Goal: Task Accomplishment & Management: Manage account settings

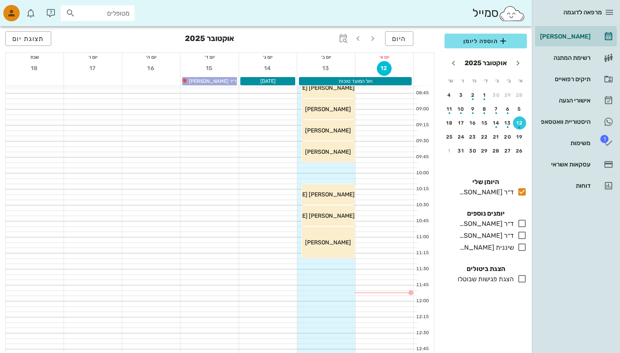
scroll to position [45, 0]
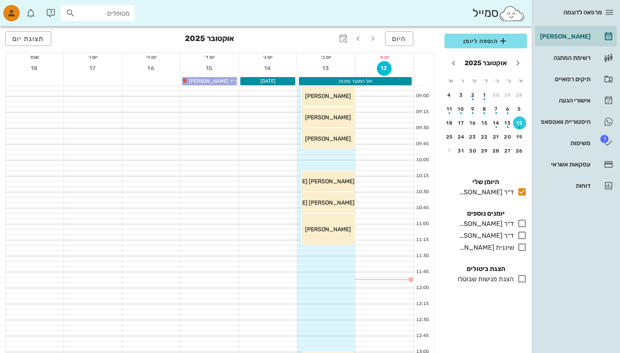
click at [496, 230] on div "כולם יומנים נוספים ד״ר אילנה לוי בלבד ד״ר חיים כהן בלבד שיננית אריאל בלבד" at bounding box center [485, 231] width 92 height 55
click at [496, 228] on div "ד״ר [PERSON_NAME]" at bounding box center [491, 223] width 71 height 10
click at [452, 225] on small "בלבד" at bounding box center [449, 224] width 11 height 6
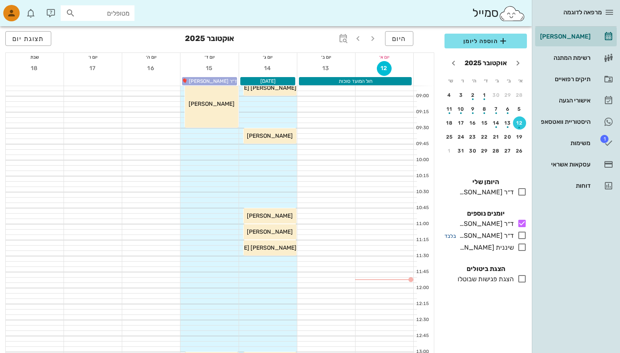
click at [453, 235] on small "בלבד" at bounding box center [449, 236] width 11 height 6
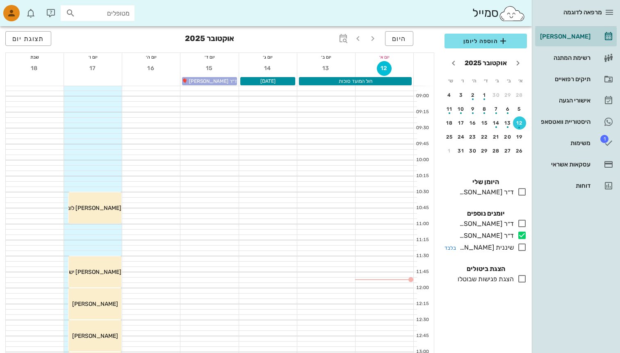
click at [457, 246] on div "שיננית [PERSON_NAME]" at bounding box center [491, 247] width 71 height 10
click at [452, 246] on small "בלבד" at bounding box center [449, 248] width 11 height 6
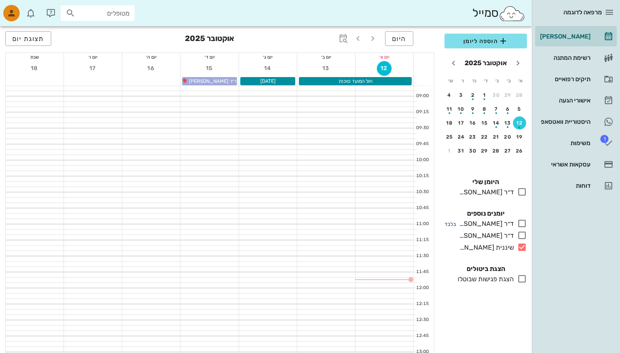
click at [455, 224] on small "בלבד" at bounding box center [449, 224] width 11 height 6
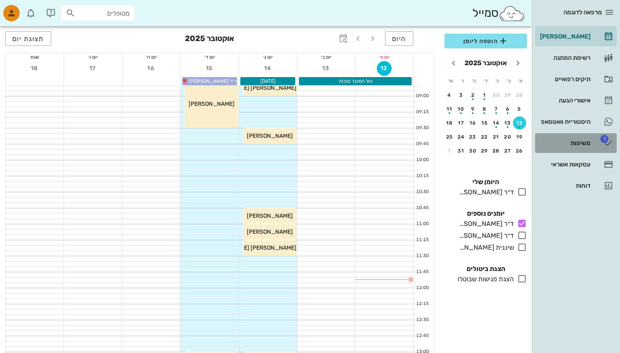
click at [568, 140] on div "משימות" at bounding box center [564, 143] width 52 height 7
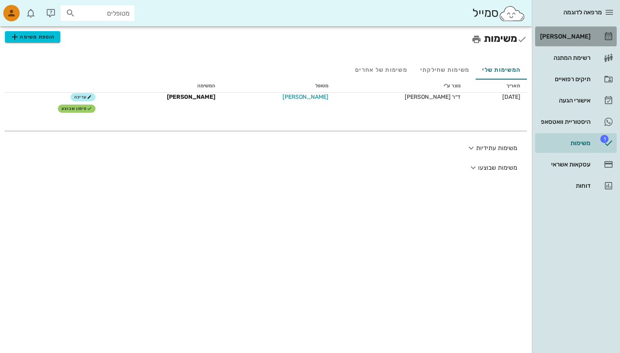
click at [547, 38] on div "[PERSON_NAME]" at bounding box center [564, 36] width 52 height 7
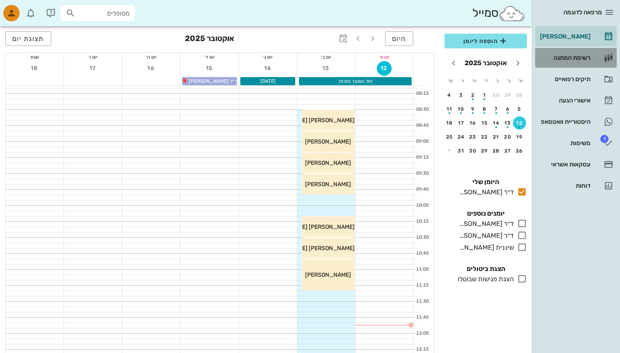
click at [607, 52] on link "רשימת המתנה" at bounding box center [576, 58] width 82 height 20
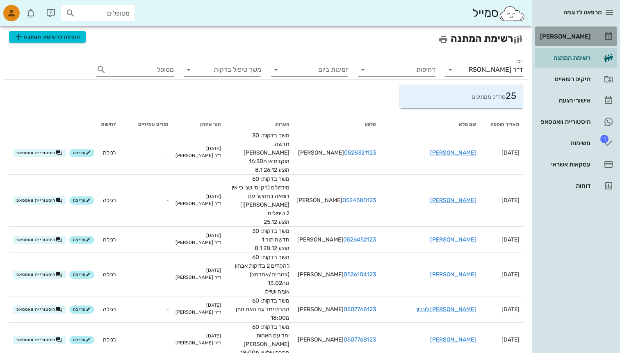
click at [602, 38] on link "[PERSON_NAME]" at bounding box center [576, 37] width 82 height 20
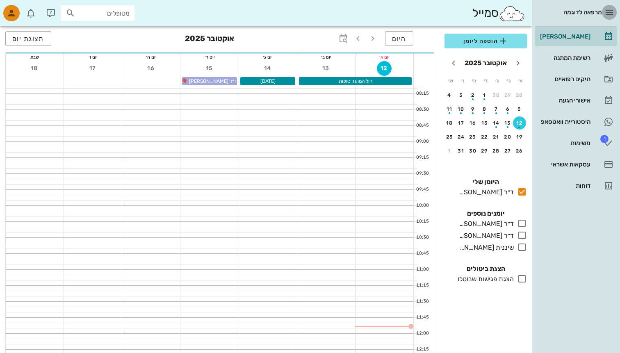
click at [609, 18] on button "button" at bounding box center [609, 12] width 15 height 15
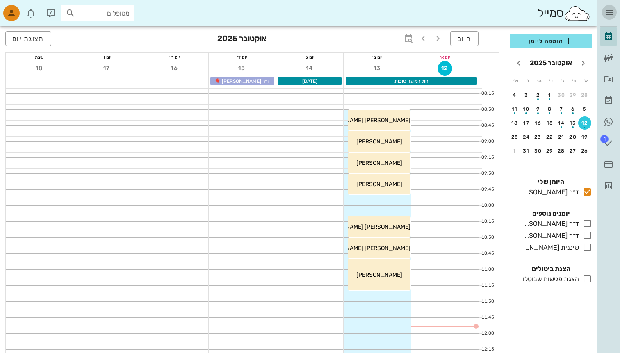
click at [612, 8] on icon "button" at bounding box center [609, 12] width 10 height 10
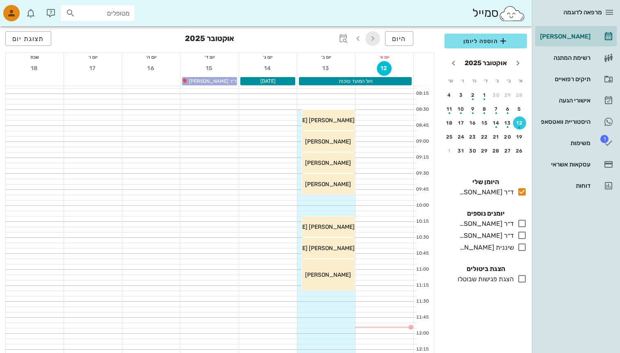
click at [369, 39] on icon "button" at bounding box center [373, 39] width 10 height 10
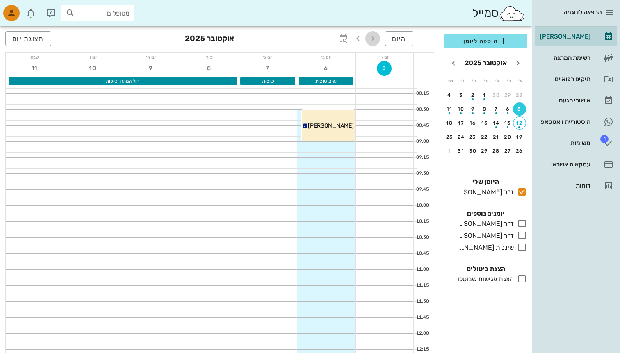
click at [372, 40] on icon "button" at bounding box center [373, 39] width 10 height 10
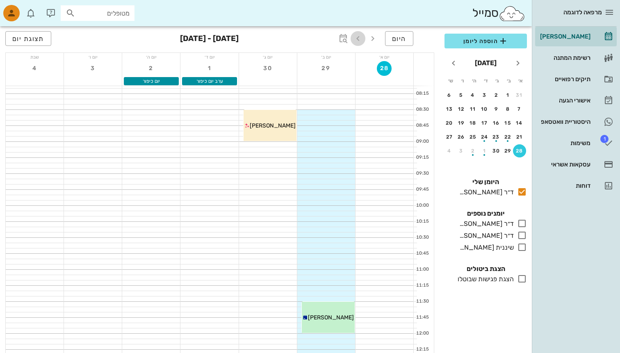
click at [363, 41] on span "button" at bounding box center [357, 39] width 15 height 10
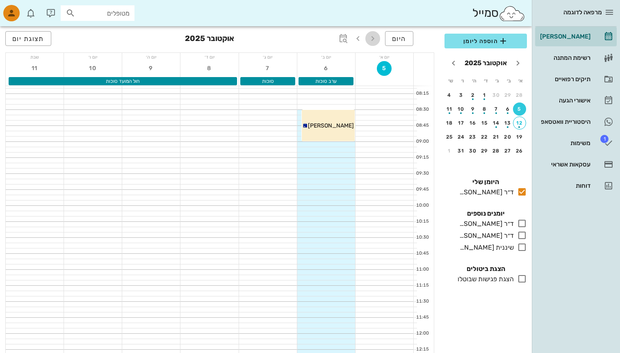
click at [378, 41] on span "button" at bounding box center [372, 39] width 15 height 10
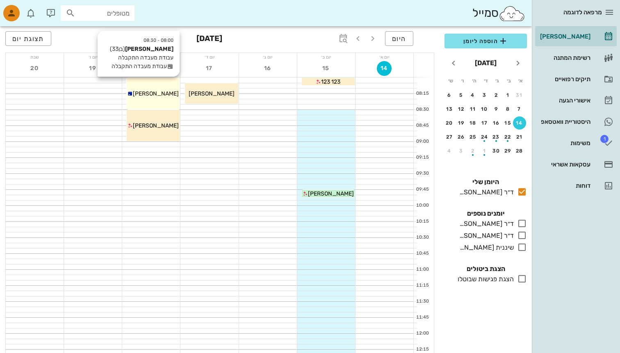
click at [133, 93] on icon at bounding box center [129, 93] width 5 height 5
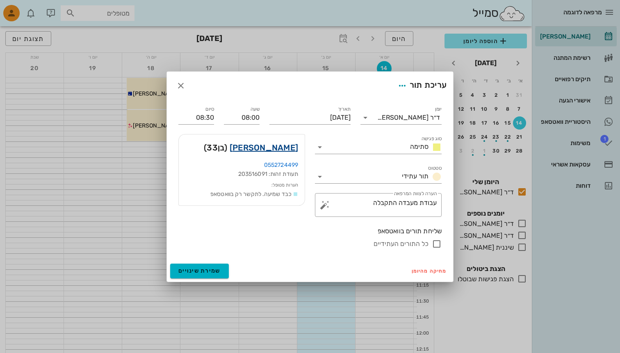
click at [285, 152] on link "יניב דוידי" at bounding box center [264, 147] width 68 height 13
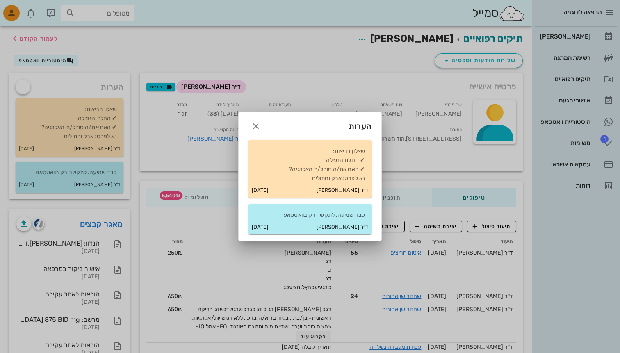
click at [406, 208] on div at bounding box center [310, 176] width 620 height 353
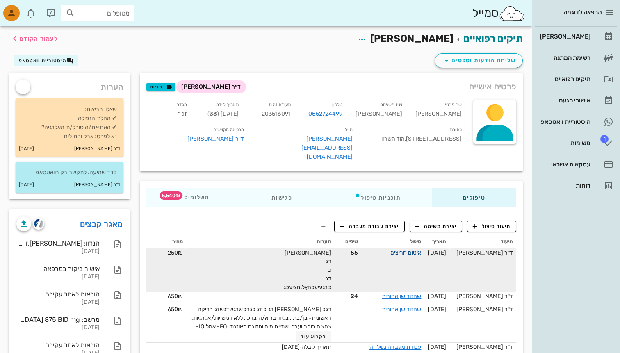
click at [405, 249] on link "איטום חריצים" at bounding box center [405, 252] width 31 height 7
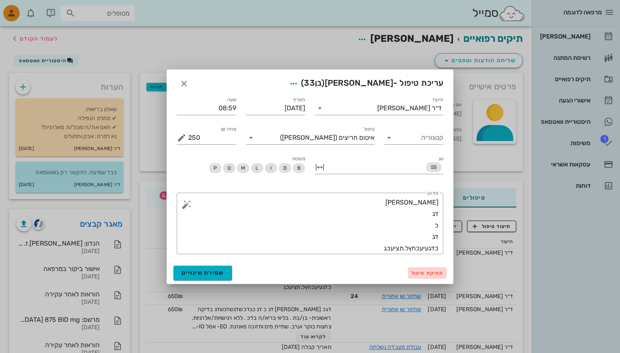
click at [430, 273] on span "מחיקת טיפול" at bounding box center [427, 273] width 32 height 6
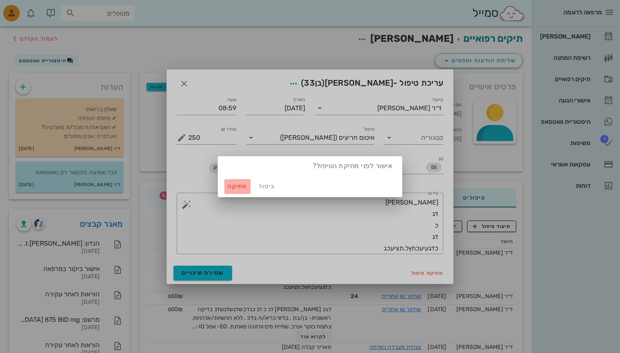
click at [239, 181] on button "מחיקה" at bounding box center [237, 186] width 26 height 15
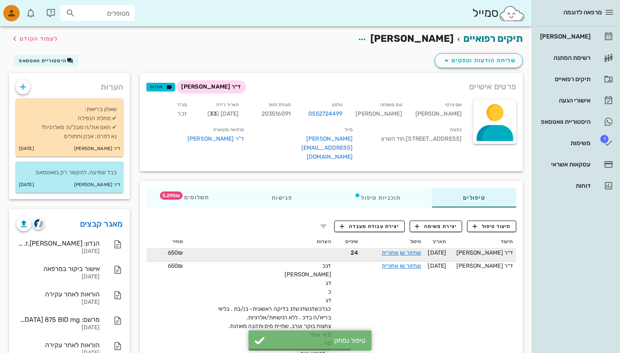
click at [384, 248] on td "שחזור שן אחורית" at bounding box center [392, 254] width 63 height 13
click at [384, 248] on div "שחזור שן אחורית" at bounding box center [392, 252] width 57 height 9
click at [385, 249] on link "שחזור שן אחורית" at bounding box center [402, 252] width 40 height 7
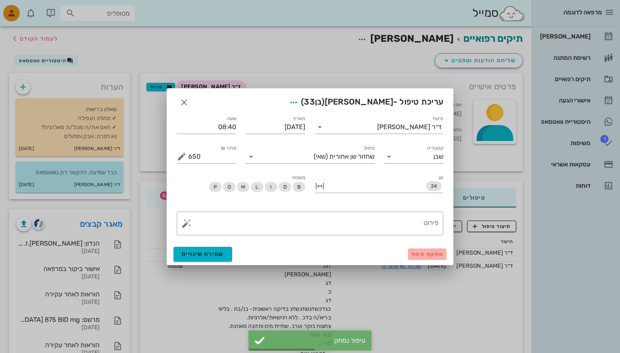
click at [413, 249] on button "מחיקת טיפול" at bounding box center [427, 253] width 39 height 11
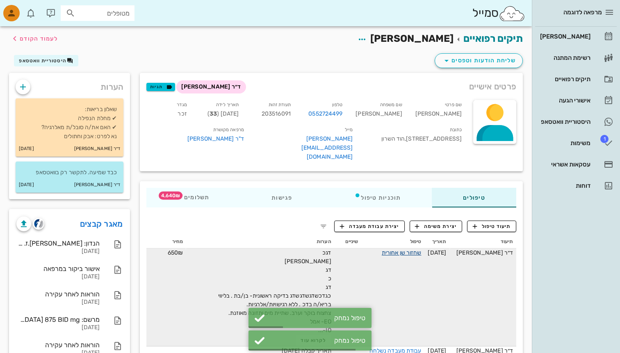
click at [406, 249] on link "שחזור שן אחורית" at bounding box center [402, 252] width 40 height 7
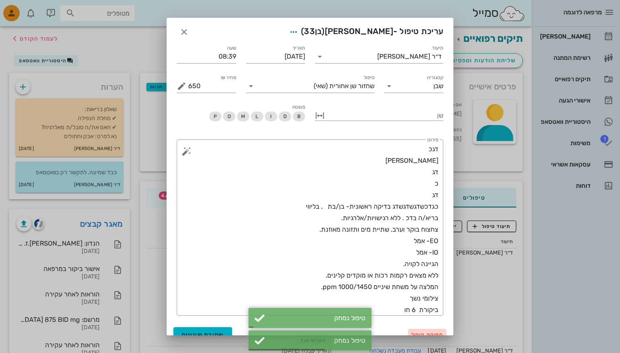
click at [419, 334] on span "מחיקת טיפול" at bounding box center [427, 335] width 32 height 6
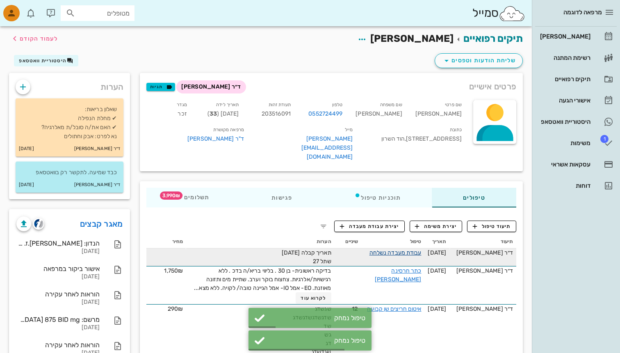
click at [414, 249] on link "עבודת מעבדה נשלחה" at bounding box center [395, 252] width 52 height 7
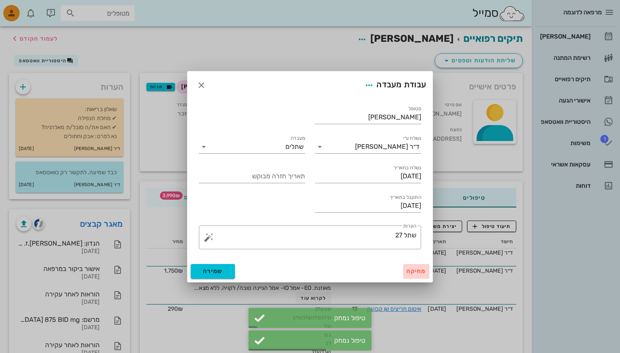
click at [419, 272] on span "מחיקה" at bounding box center [416, 271] width 20 height 7
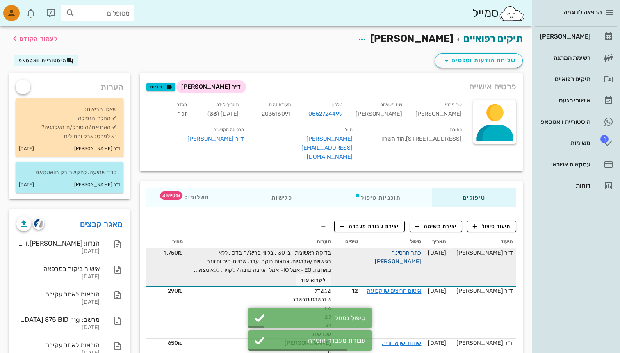
click at [408, 249] on link "כתר חרסינה אסתתטי" at bounding box center [398, 257] width 46 height 16
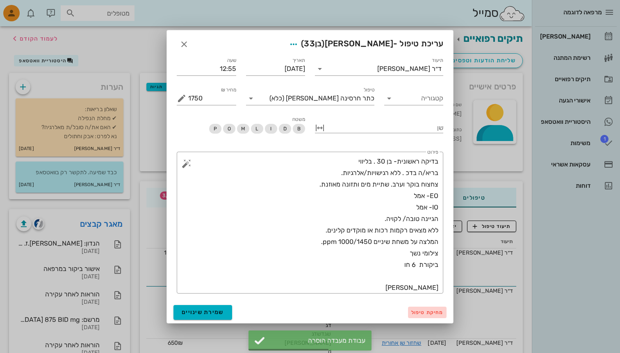
click at [421, 313] on span "מחיקת טיפול" at bounding box center [427, 312] width 32 height 6
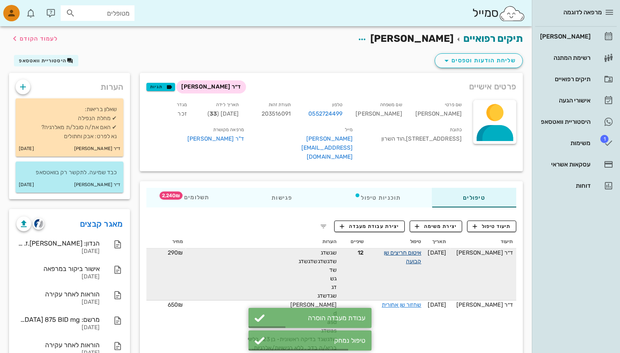
click at [410, 249] on link "איטום חריצים שן קבועה" at bounding box center [403, 257] width 38 height 16
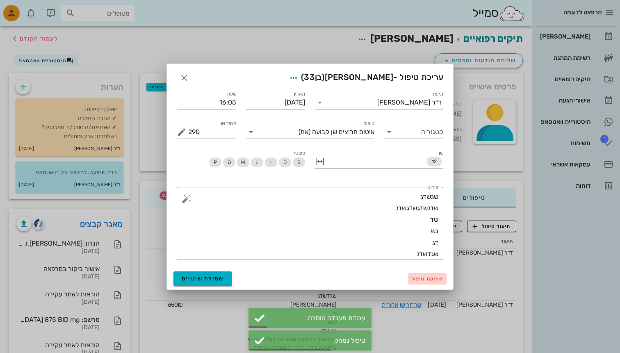
click at [421, 282] on button "מחיקת טיפול" at bounding box center [427, 278] width 39 height 11
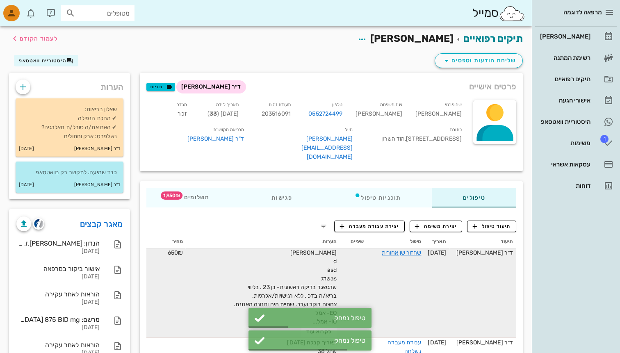
click at [406, 250] on td "שחזור שן אחורית" at bounding box center [395, 292] width 57 height 89
click at [406, 249] on link "שחזור שן אחורית" at bounding box center [402, 252] width 40 height 7
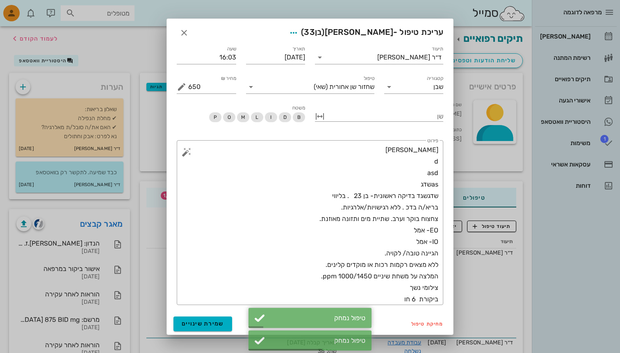
click at [420, 317] on div "מחיקת טיפול שמירת שינויים" at bounding box center [310, 323] width 286 height 21
click at [420, 323] on span "מחיקת טיפול" at bounding box center [427, 324] width 32 height 6
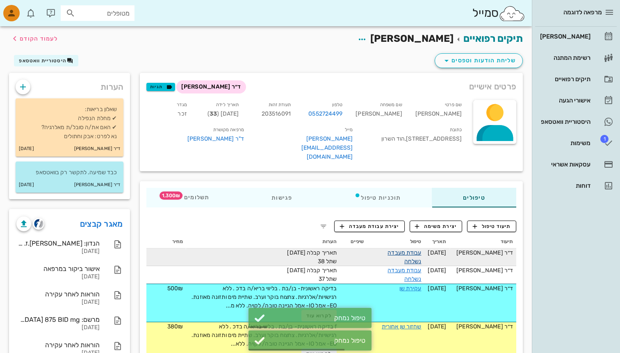
click at [415, 249] on link "עבודת מעבדה נשלחה" at bounding box center [404, 257] width 34 height 16
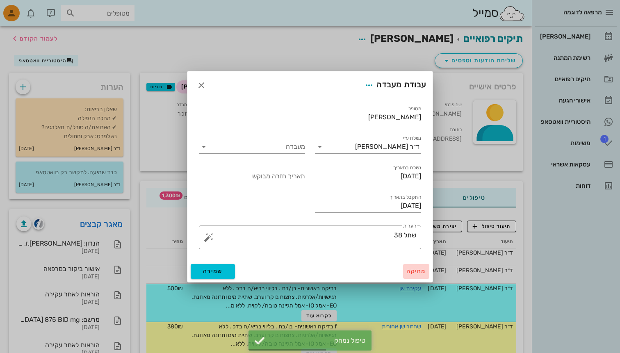
click at [415, 274] on span "מחיקה" at bounding box center [416, 271] width 20 height 7
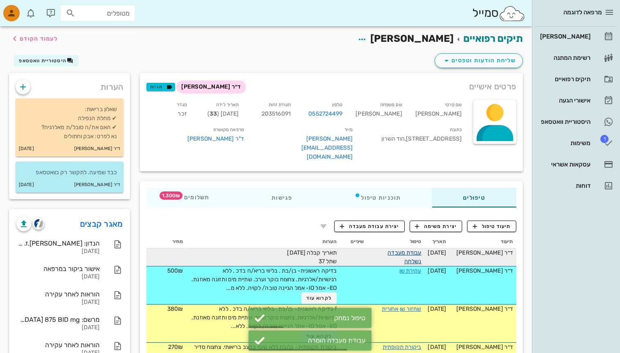
click at [411, 249] on link "עבודת מעבדה נשלחה" at bounding box center [404, 257] width 34 height 16
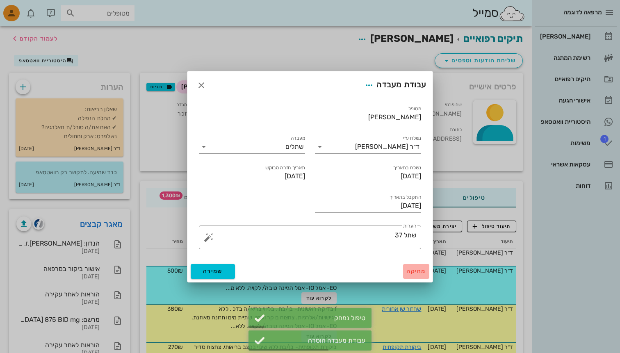
click at [407, 272] on span "מחיקה" at bounding box center [416, 271] width 20 height 7
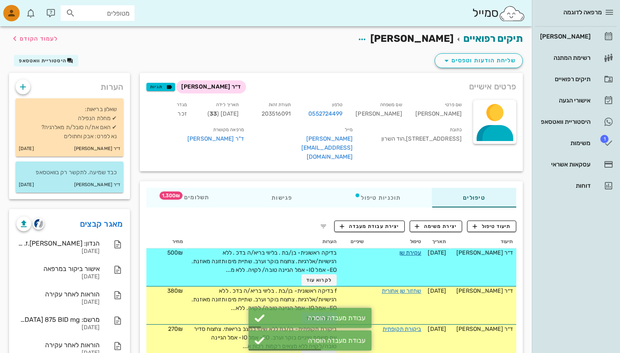
click at [404, 249] on link "עקירת שן" at bounding box center [410, 252] width 22 height 7
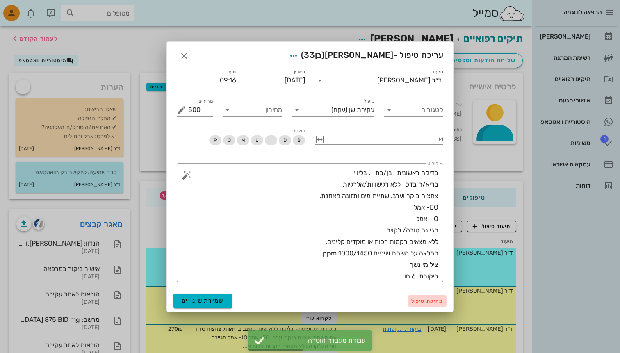
click at [423, 305] on button "מחיקת טיפול" at bounding box center [427, 300] width 39 height 11
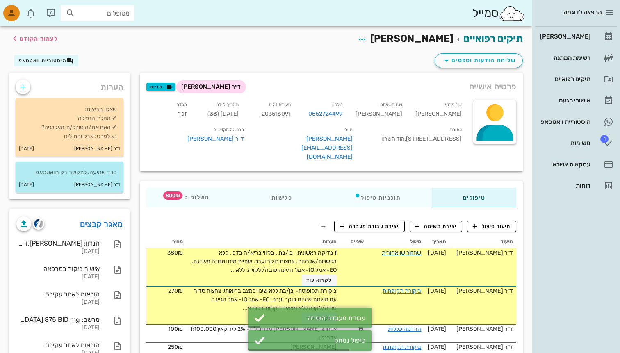
click at [407, 249] on link "שחזור שן אחורית" at bounding box center [402, 252] width 40 height 7
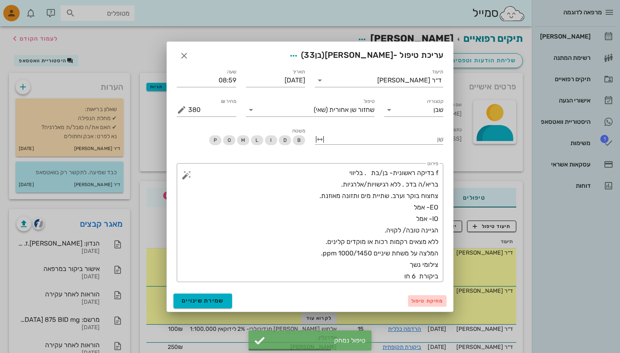
click at [426, 302] on span "מחיקת טיפול" at bounding box center [427, 301] width 32 height 6
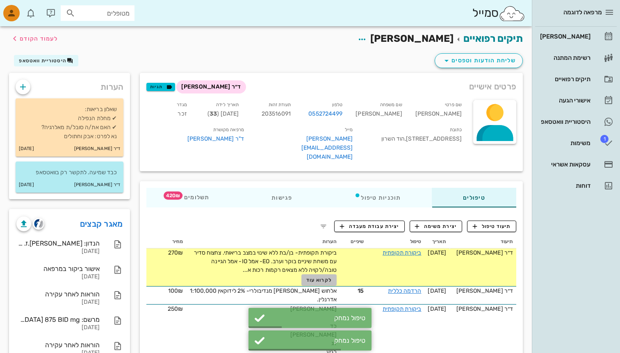
click at [314, 277] on span "לקרוא עוד" at bounding box center [318, 280] width 25 height 6
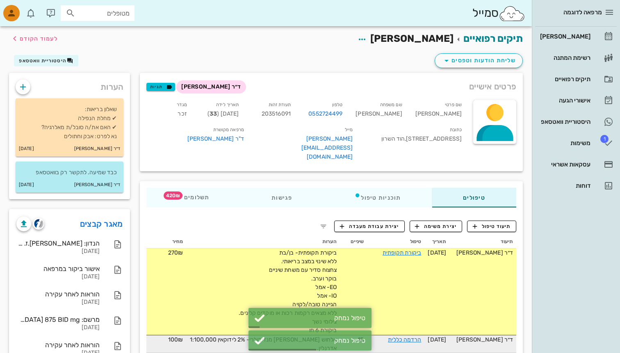
click at [343, 335] on span "15" at bounding box center [353, 339] width 20 height 9
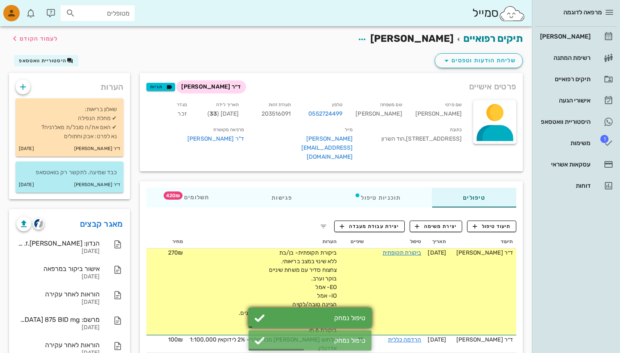
click at [343, 323] on div "טיפול נמחק" at bounding box center [309, 318] width 123 height 20
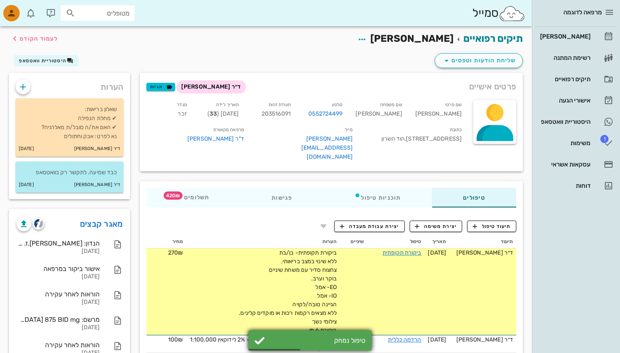
click at [343, 339] on div "טיפול נמחק" at bounding box center [317, 340] width 96 height 8
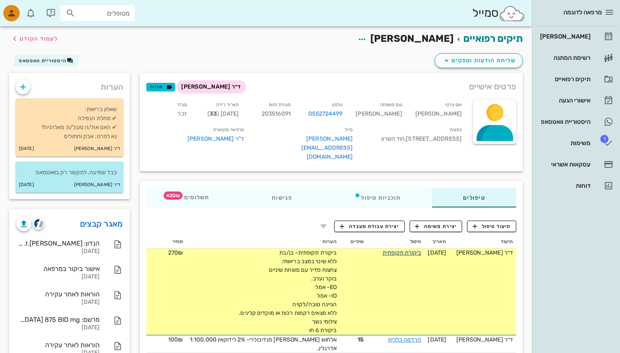
click at [409, 249] on link "ביקורת תקופתית" at bounding box center [401, 252] width 39 height 7
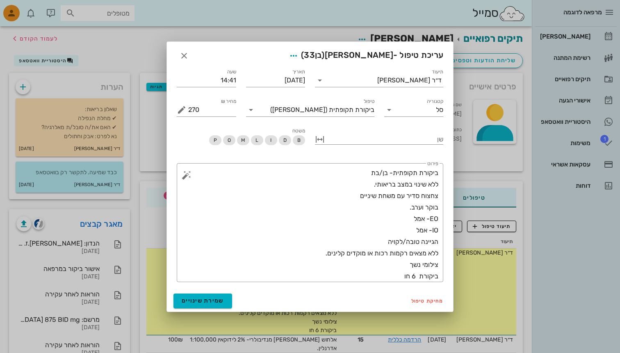
click at [431, 294] on div "מחיקת טיפול שמירת שינויים" at bounding box center [310, 300] width 286 height 21
click at [431, 296] on button "מחיקת טיפול" at bounding box center [427, 300] width 39 height 11
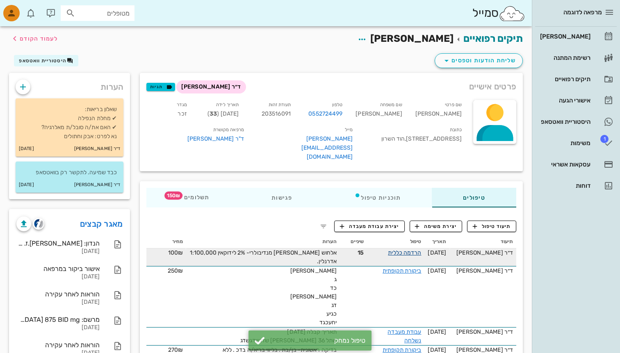
click at [406, 249] on link "הרדמה כללית" at bounding box center [404, 252] width 33 height 7
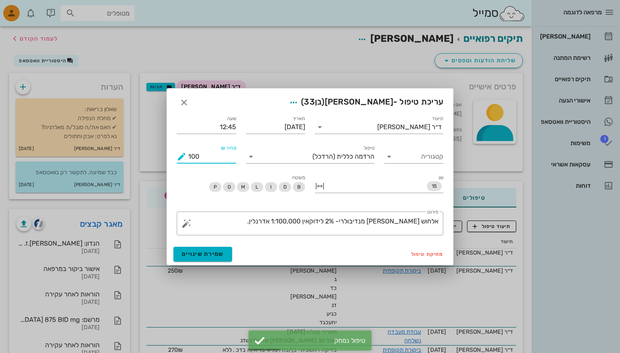
drag, startPoint x: 198, startPoint y: 155, endPoint x: 184, endPoint y: 155, distance: 13.9
click at [184, 155] on div "מחיר ₪ 100" at bounding box center [206, 156] width 59 height 13
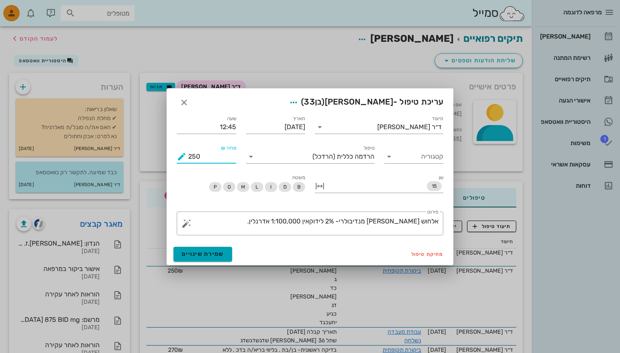
type input "250"
click at [201, 252] on span "שמירת שינויים" at bounding box center [203, 253] width 42 height 7
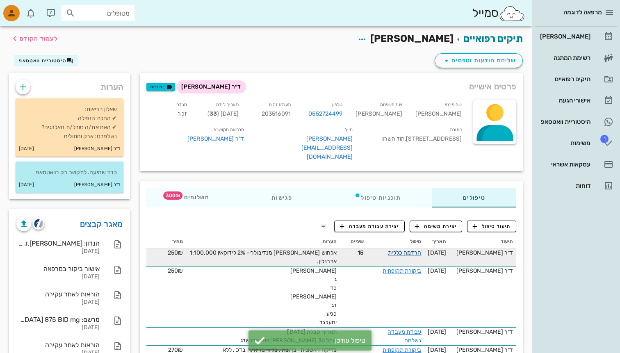
click at [402, 249] on link "הרדמה כללית" at bounding box center [404, 252] width 33 height 7
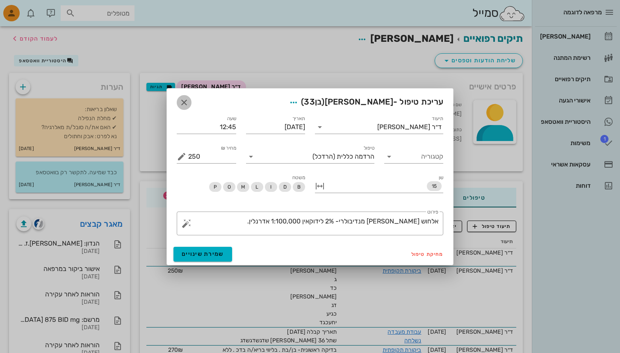
click at [184, 105] on icon "button" at bounding box center [184, 103] width 10 height 10
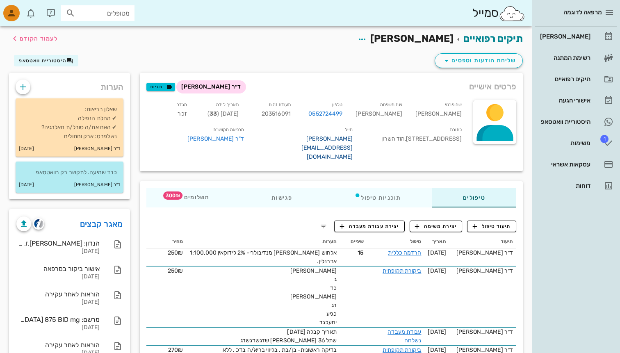
click at [301, 135] on link "[PERSON_NAME][EMAIL_ADDRESS][DOMAIN_NAME]" at bounding box center [327, 147] width 52 height 25
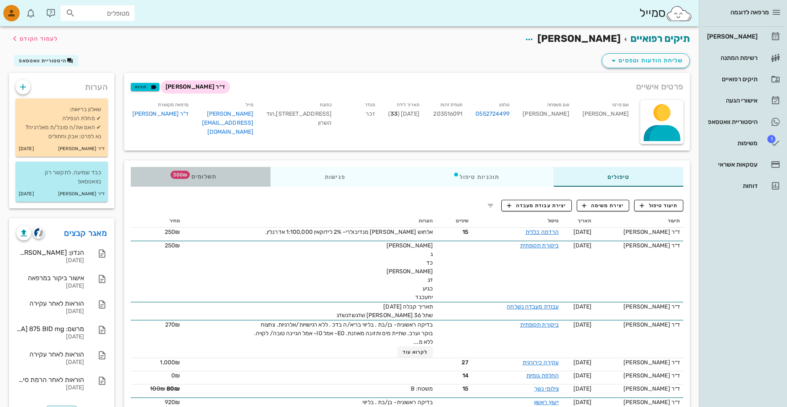
click at [223, 174] on div "תשלומים 300₪" at bounding box center [201, 177] width 140 height 20
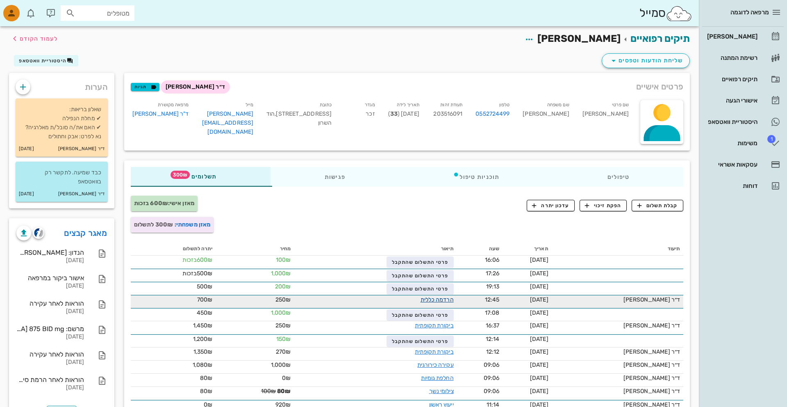
click at [421, 298] on link "הרדמה כללית" at bounding box center [437, 299] width 33 height 7
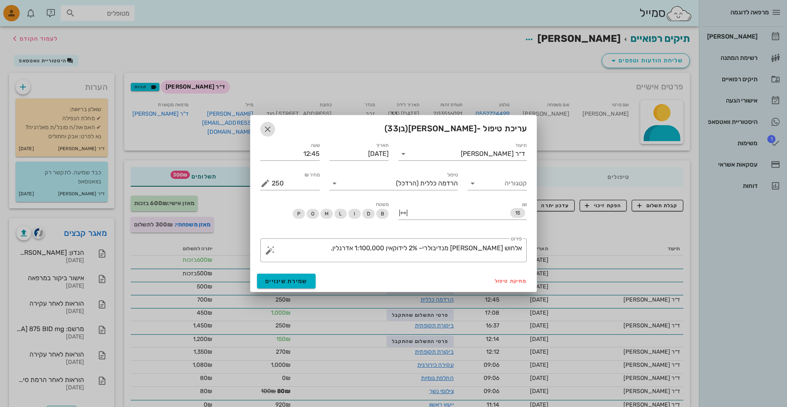
click at [264, 127] on icon "button" at bounding box center [268, 129] width 10 height 10
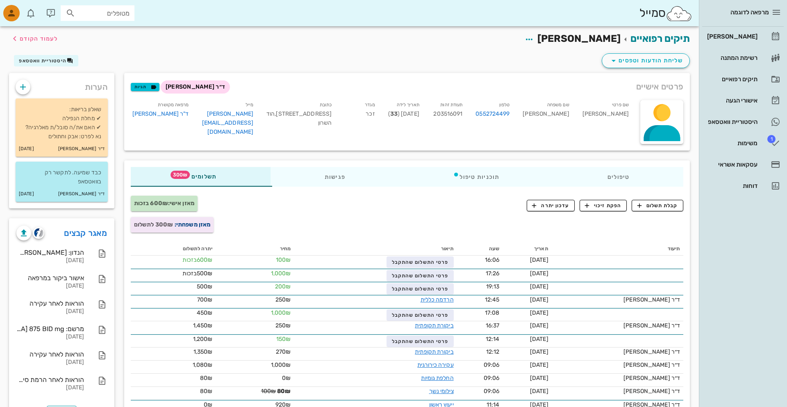
click at [204, 226] on link "מאזן משפחתי:" at bounding box center [193, 224] width 36 height 7
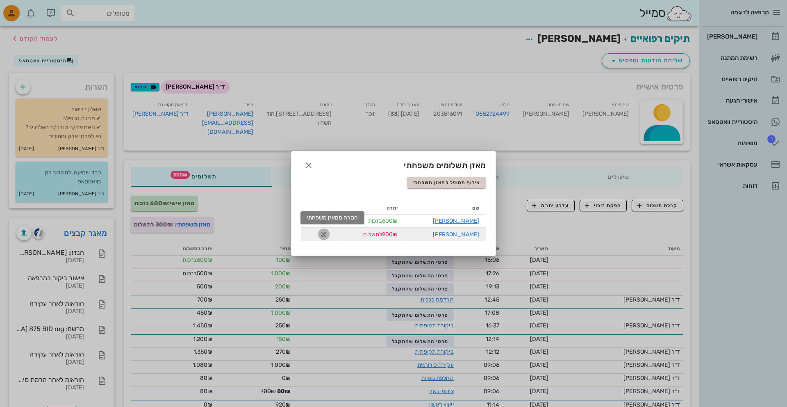
click at [329, 232] on icon "button" at bounding box center [324, 234] width 10 height 10
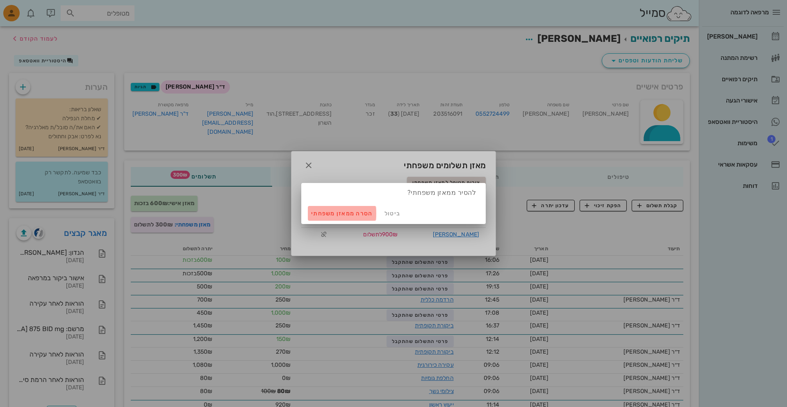
click at [342, 218] on button "הסרה ממאזן משפחתי" at bounding box center [342, 213] width 68 height 15
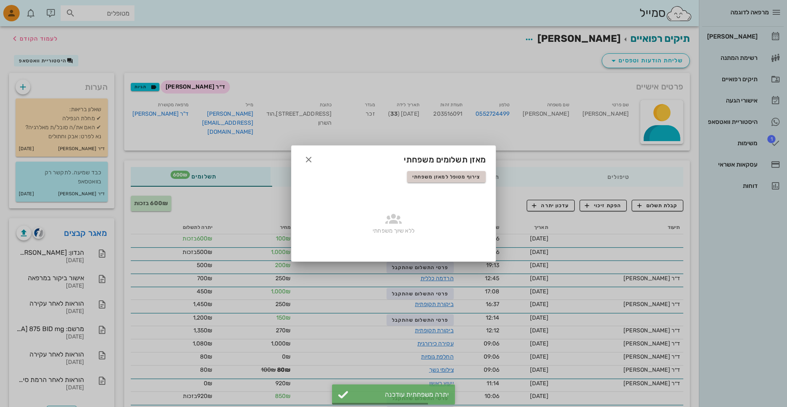
click at [334, 119] on div at bounding box center [393, 203] width 787 height 407
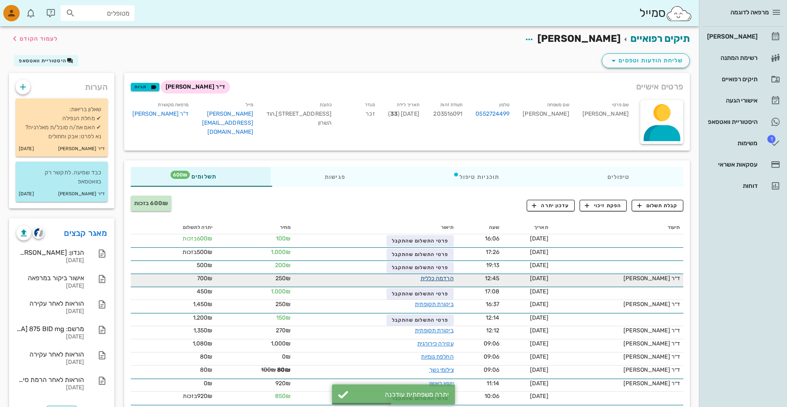
click at [427, 276] on link "הרדמה כללית" at bounding box center [437, 278] width 33 height 7
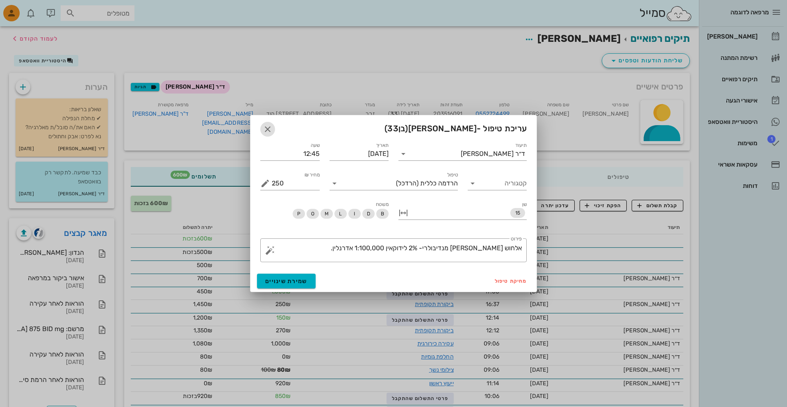
click at [267, 130] on icon "button" at bounding box center [268, 129] width 10 height 10
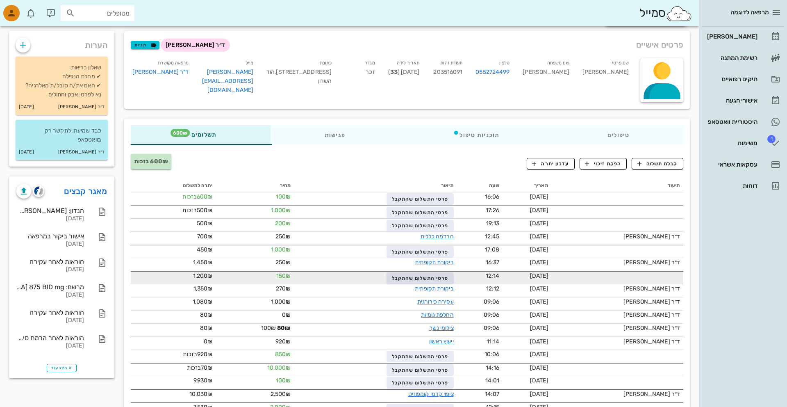
scroll to position [55, 0]
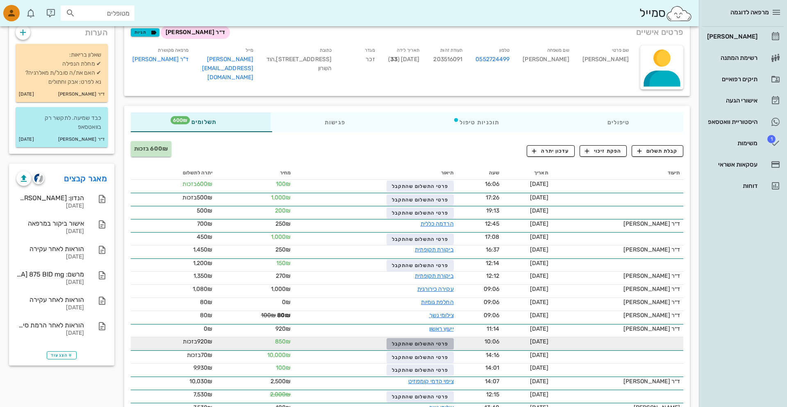
click at [400, 341] on span "פרטי התשלום שהתקבל" at bounding box center [420, 344] width 57 height 6
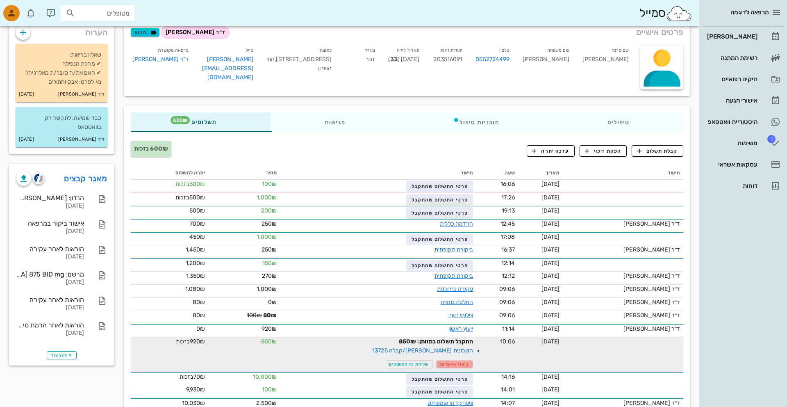
click at [437, 352] on button "ביטול התשלום" at bounding box center [454, 364] width 37 height 8
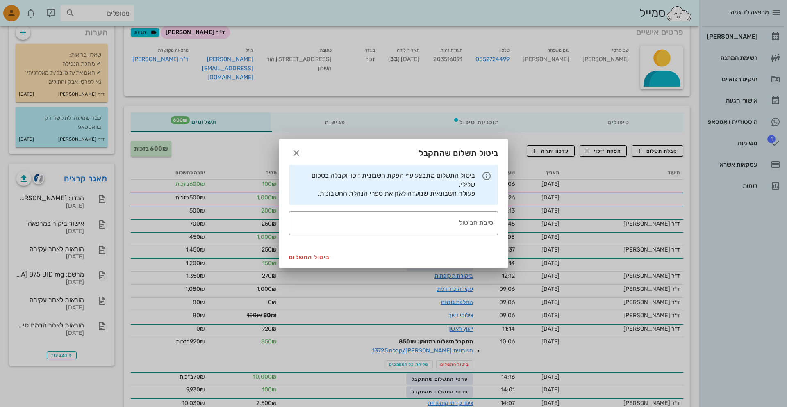
click at [327, 248] on div "ביטול התשלום" at bounding box center [393, 256] width 229 height 21
click at [326, 251] on button "ביטול התשלום" at bounding box center [310, 257] width 48 height 15
click at [365, 214] on div "סיבת הביטול" at bounding box center [391, 223] width 204 height 24
type textarea "sda"
click at [331, 253] on button "ביטול התשלום" at bounding box center [310, 257] width 48 height 15
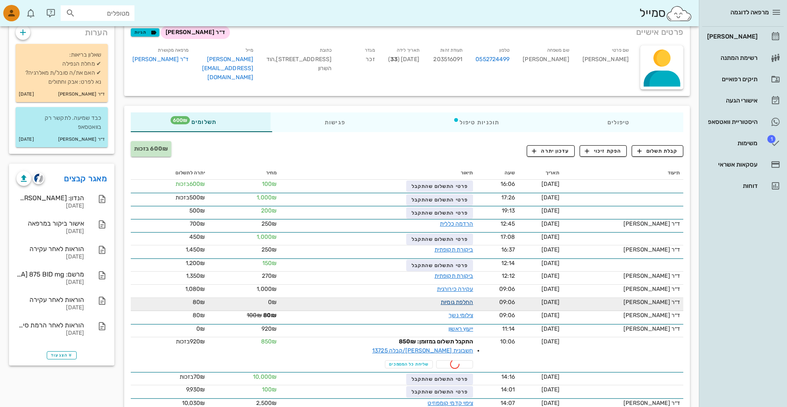
click at [443, 301] on link "החלפת גומיות" at bounding box center [457, 301] width 32 height 7
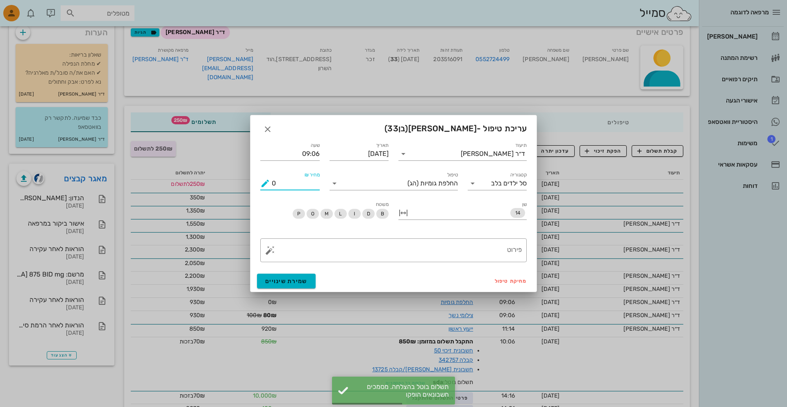
drag, startPoint x: 295, startPoint y: 187, endPoint x: 237, endPoint y: 187, distance: 58.2
type input "250"
click at [295, 277] on span "שמירת שינויים" at bounding box center [286, 280] width 42 height 7
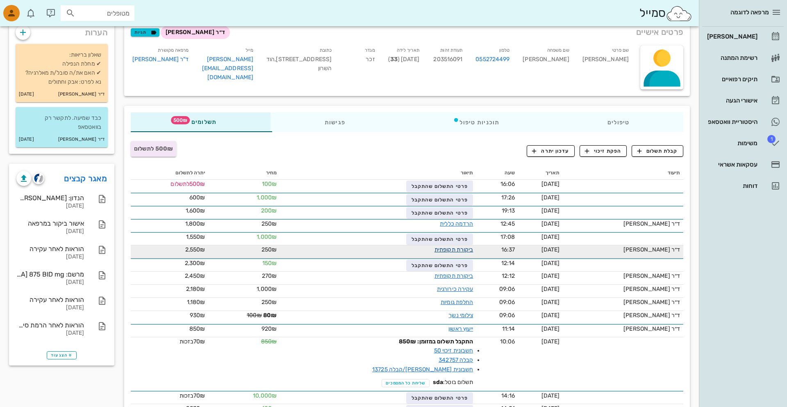
click at [441, 250] on link "ביקורת תקופתית" at bounding box center [453, 249] width 39 height 7
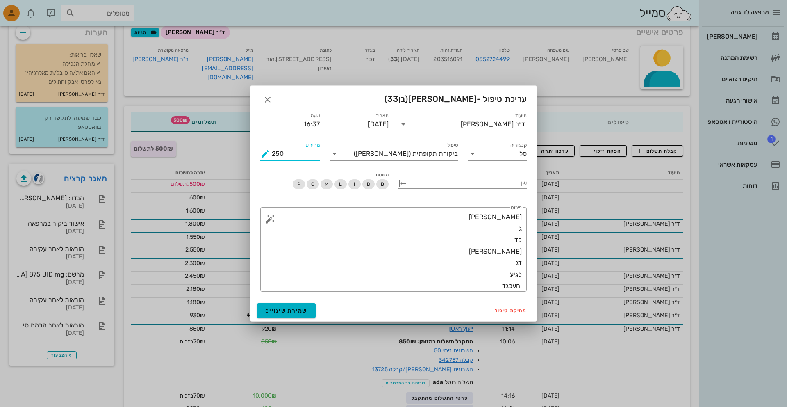
drag, startPoint x: 304, startPoint y: 155, endPoint x: 261, endPoint y: 155, distance: 43.4
click at [261, 155] on div "מחיר ₪ 250" at bounding box center [289, 153] width 59 height 13
type input "-250"
click at [282, 309] on span "שמירת שינויים" at bounding box center [286, 310] width 42 height 7
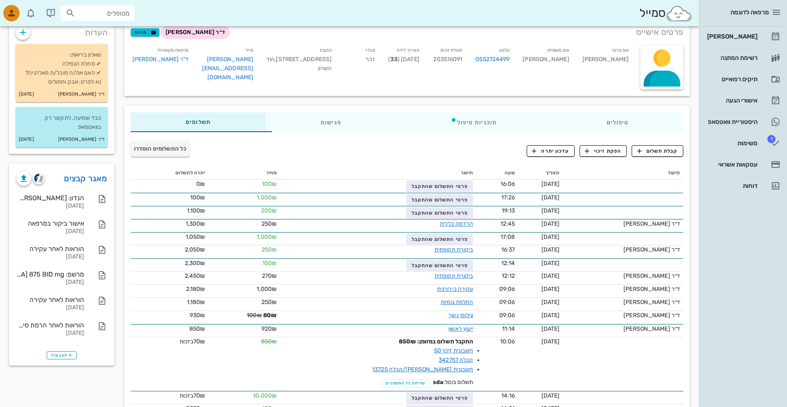
click at [117, 173] on div "מאגר קבצים הנדון: יניב דוידי - ת.ז. 203516091 05-10-2025 אישור ביקור במרפאה 05-…" at bounding box center [61, 264] width 115 height 211
click at [103, 173] on link "מאגר קבצים" at bounding box center [85, 178] width 43 height 13
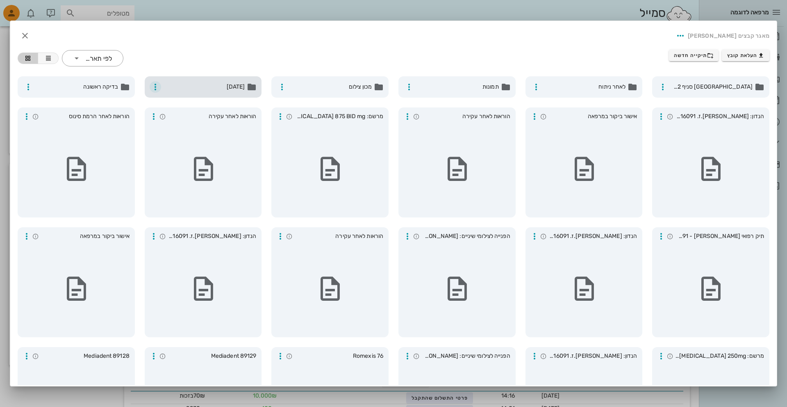
scroll to position [78, 0]
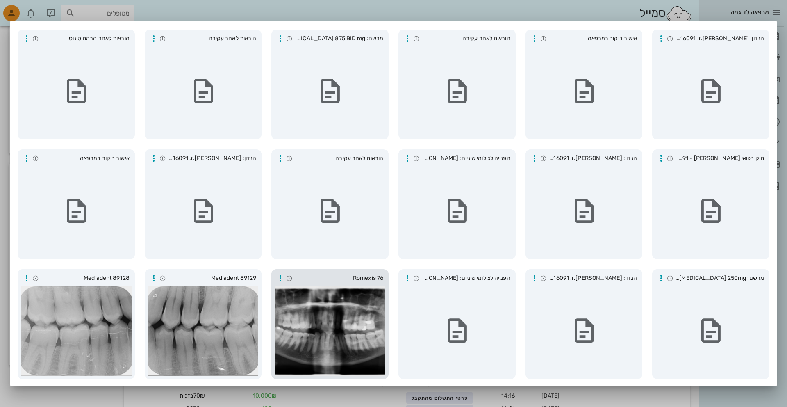
click at [324, 288] on div at bounding box center [330, 330] width 111 height 90
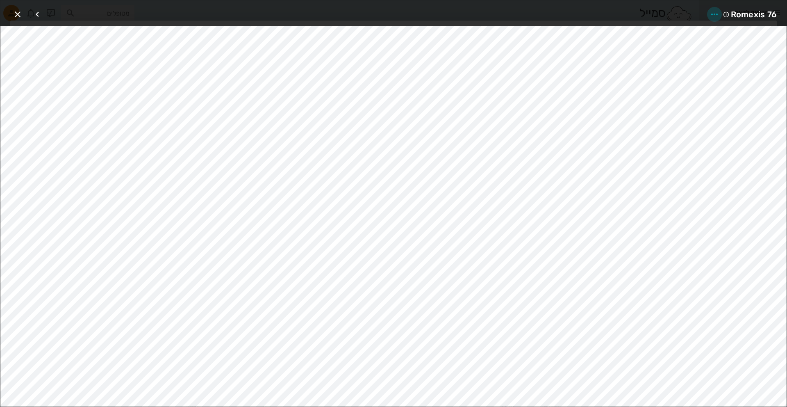
click at [619, 12] on icon "button" at bounding box center [714, 14] width 10 height 10
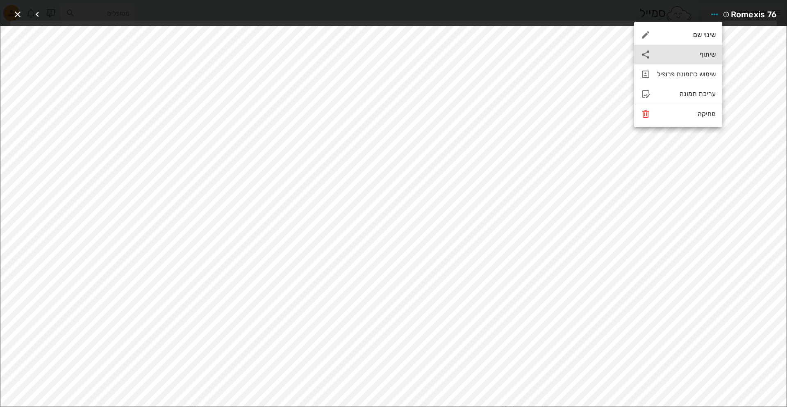
click at [619, 54] on div "שיתוף" at bounding box center [686, 54] width 59 height 8
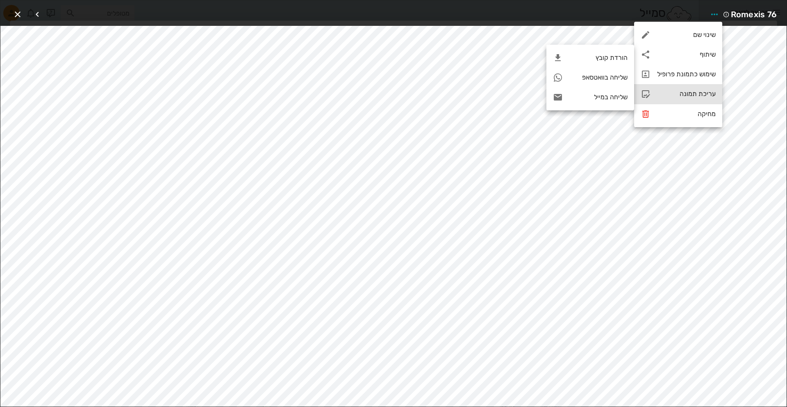
click at [619, 89] on div "עריכת תמונה" at bounding box center [678, 94] width 88 height 20
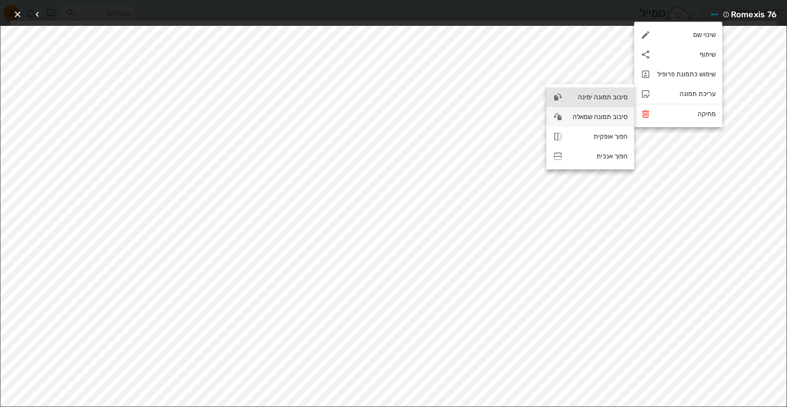
drag, startPoint x: 618, startPoint y: 103, endPoint x: 614, endPoint y: 118, distance: 16.0
click at [614, 118] on div "סיבוב תמונה ימינה סיבוב תמונה שמאלה הפוך אופקית הפוך אנכית" at bounding box center [590, 126] width 88 height 85
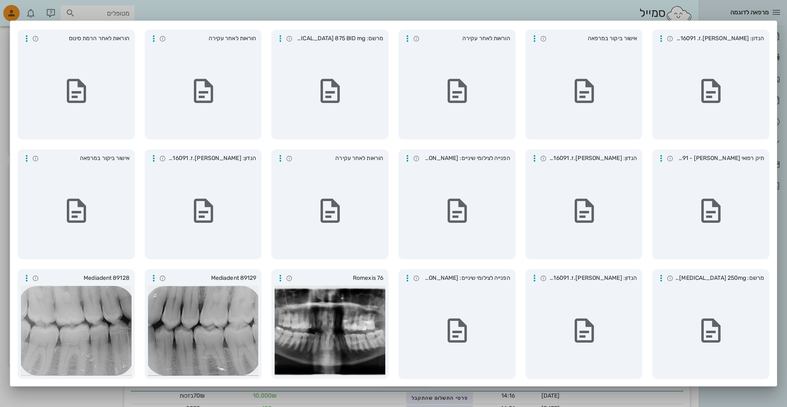
scroll to position [0, 0]
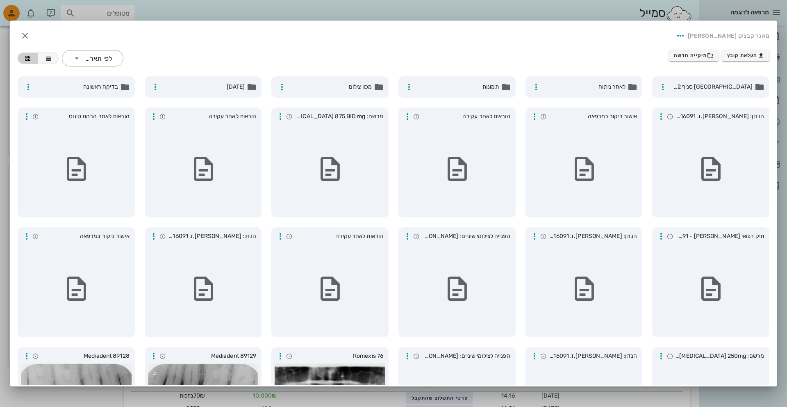
click at [619, 32] on li "מאגר קבצים [PERSON_NAME]" at bounding box center [729, 36] width 82 height 13
click at [619, 32] on icon "button" at bounding box center [680, 36] width 10 height 10
click at [619, 33] on div "מאגר קבצים [PERSON_NAME]" at bounding box center [393, 36] width 765 height 28
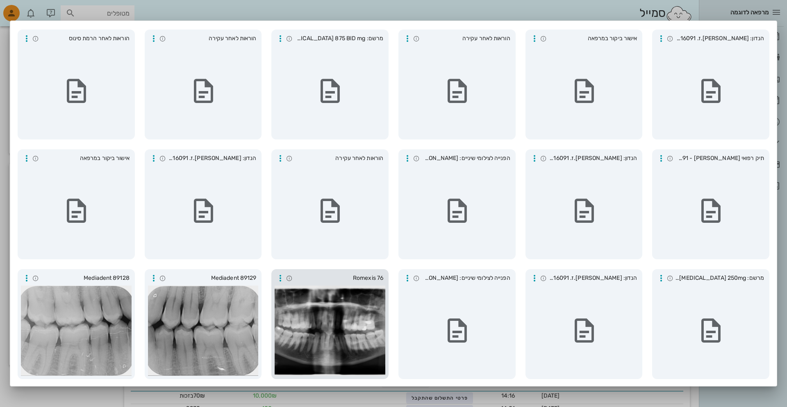
click at [376, 302] on div at bounding box center [330, 330] width 111 height 90
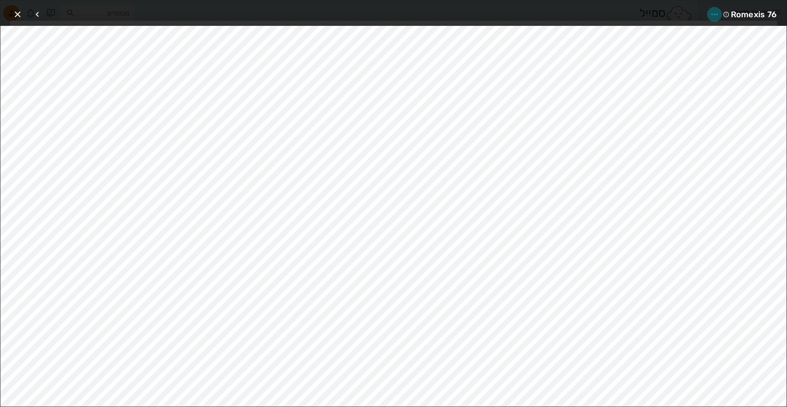
click at [619, 13] on icon "button" at bounding box center [714, 14] width 10 height 10
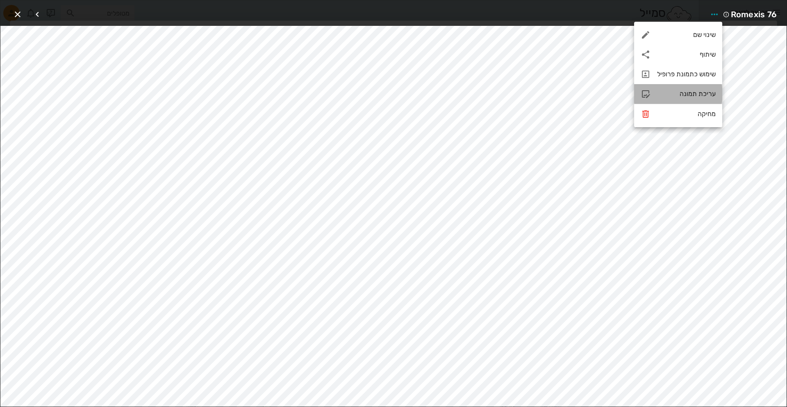
click at [619, 88] on div "עריכת תמונה" at bounding box center [678, 94] width 88 height 20
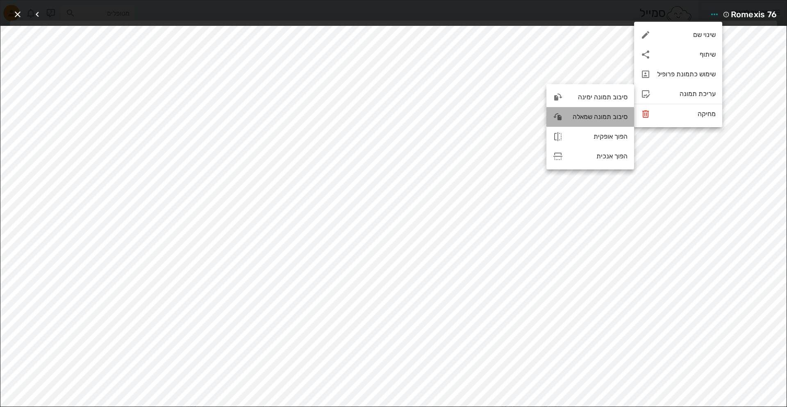
click at [594, 118] on div "סיבוב תמונה שמאלה" at bounding box center [598, 117] width 58 height 8
click at [487, 3] on div "Romexis 76" at bounding box center [393, 12] width 786 height 25
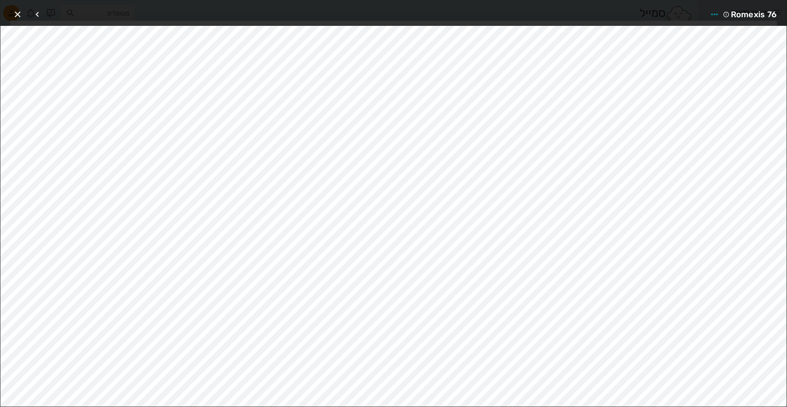
click at [487, 6] on div "Romexis 76" at bounding box center [393, 12] width 786 height 25
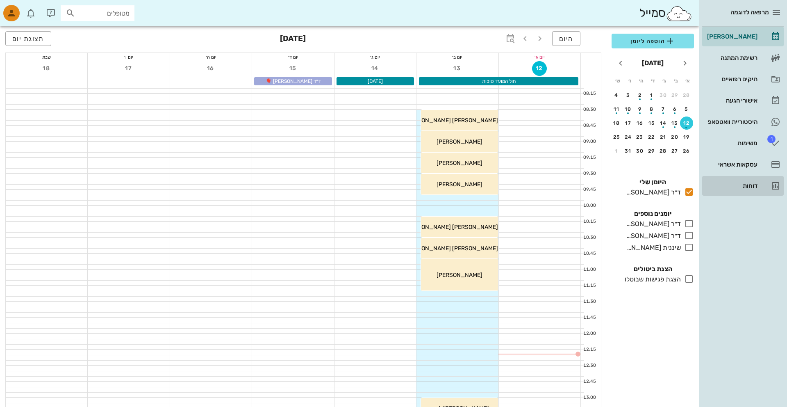
click at [726, 186] on div "דוחות" at bounding box center [731, 185] width 52 height 7
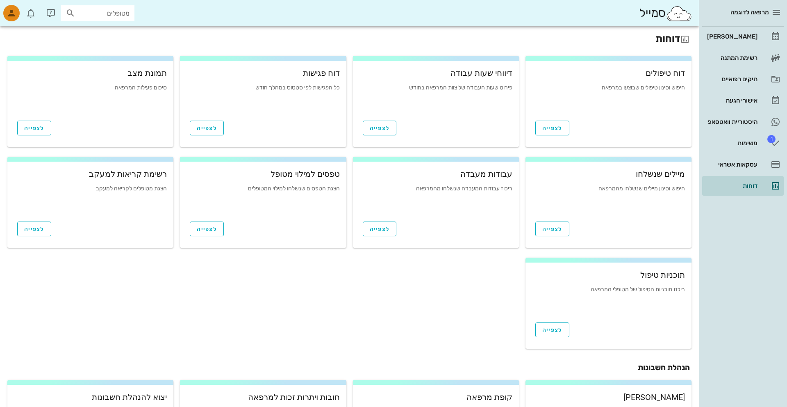
click at [156, 177] on div "רשימת קריאות למעקב" at bounding box center [90, 174] width 153 height 8
click at [171, 209] on div "רשימת קריאות למעקב הצגת מטופלים לקריאה למעקב" at bounding box center [90, 190] width 166 height 50
click at [704, 126] on link "היסטוריית וואטסאפ" at bounding box center [743, 122] width 82 height 20
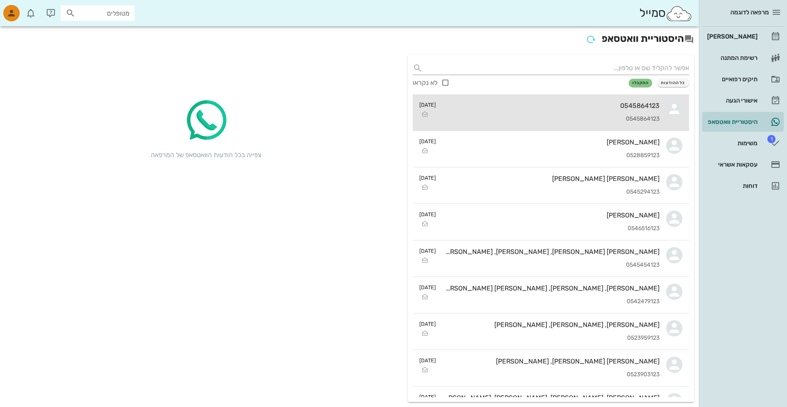
click at [639, 120] on div "0545864123" at bounding box center [550, 119] width 217 height 7
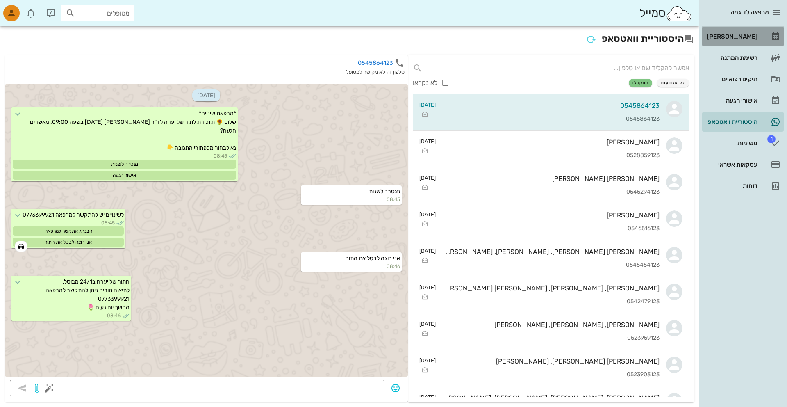
click at [721, 43] on link "[PERSON_NAME]" at bounding box center [743, 37] width 82 height 20
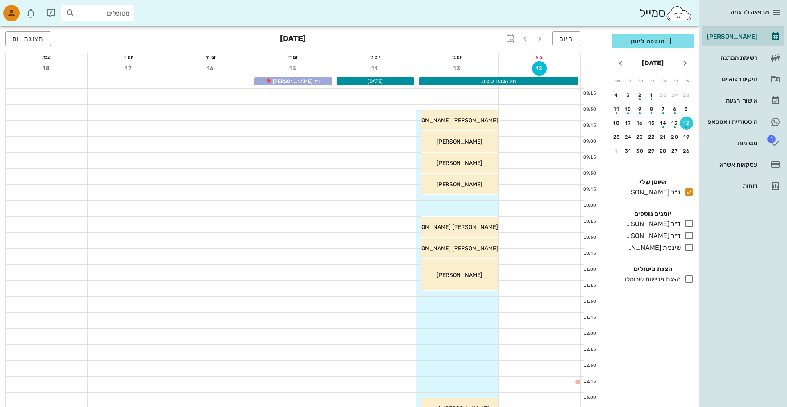
click at [95, 21] on div "סמייל מטופלים" at bounding box center [349, 13] width 699 height 26
click at [96, 18] on input "text" at bounding box center [103, 13] width 52 height 11
type input "20351"
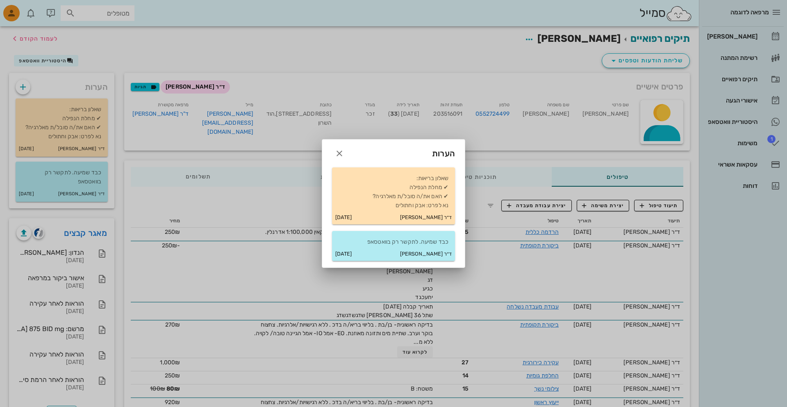
click at [98, 119] on div at bounding box center [393, 203] width 787 height 407
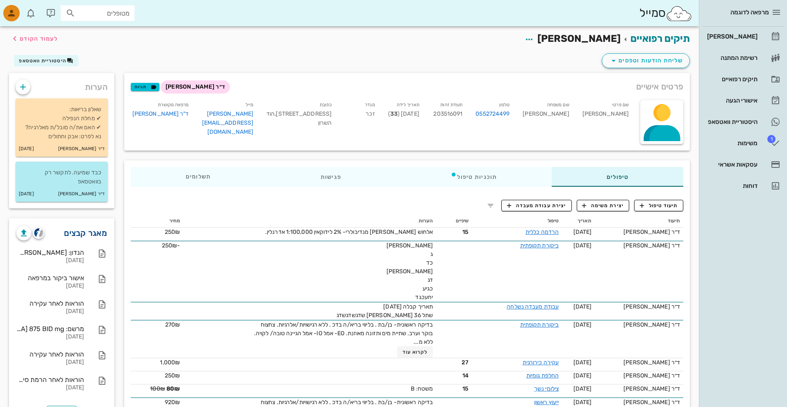
click at [88, 232] on link "מאגר קבצים" at bounding box center [85, 232] width 43 height 13
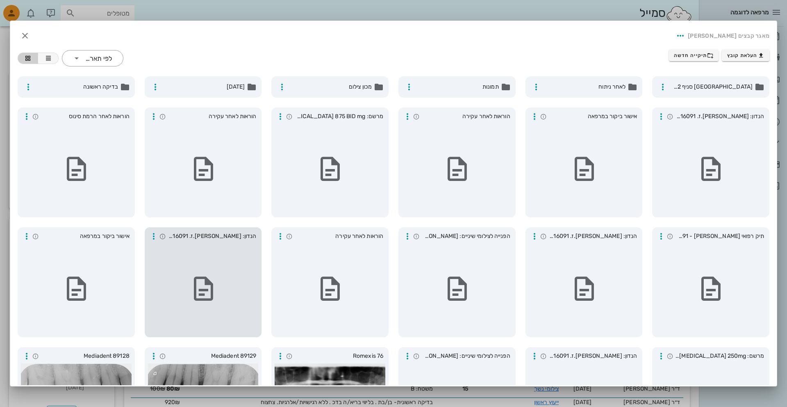
scroll to position [78, 0]
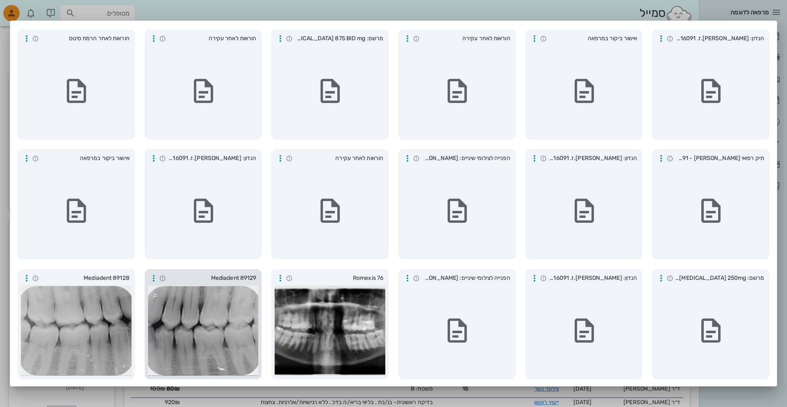
click at [231, 325] on div at bounding box center [203, 330] width 111 height 90
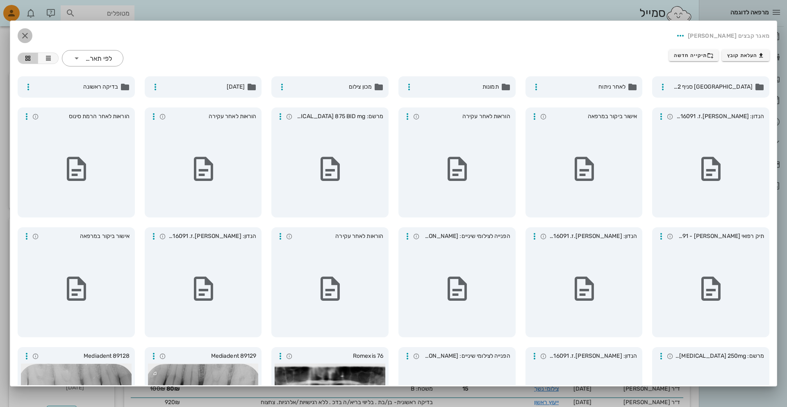
click at [21, 39] on icon "button" at bounding box center [25, 36] width 10 height 10
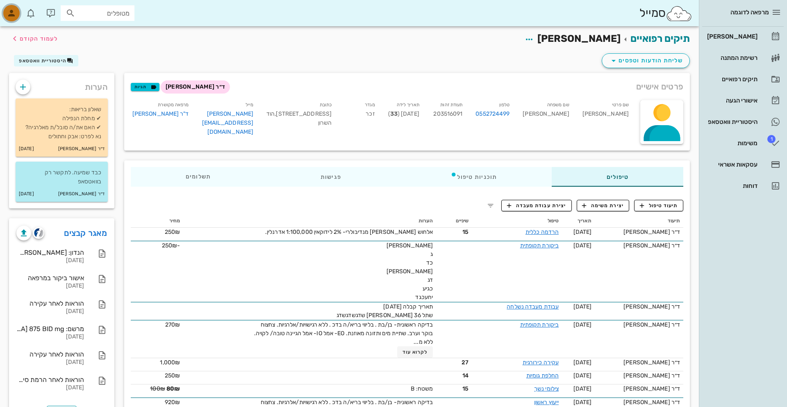
click at [9, 9] on icon "button" at bounding box center [12, 13] width 10 height 10
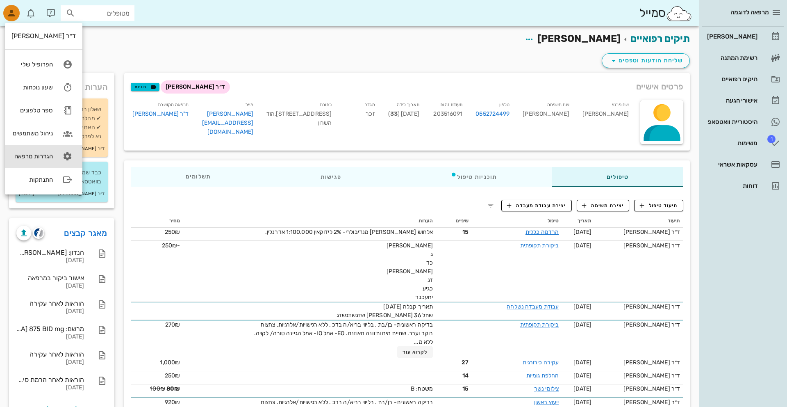
click at [54, 151] on link "הגדרות מרפאה" at bounding box center [43, 156] width 77 height 23
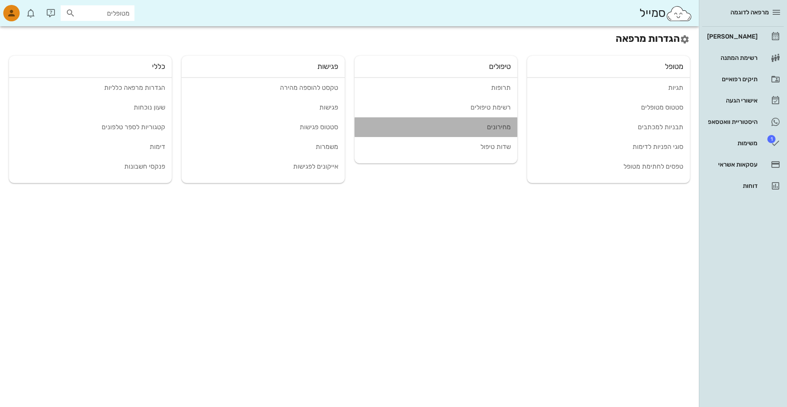
click at [402, 130] on div "מחירונים" at bounding box center [436, 127] width 150 height 8
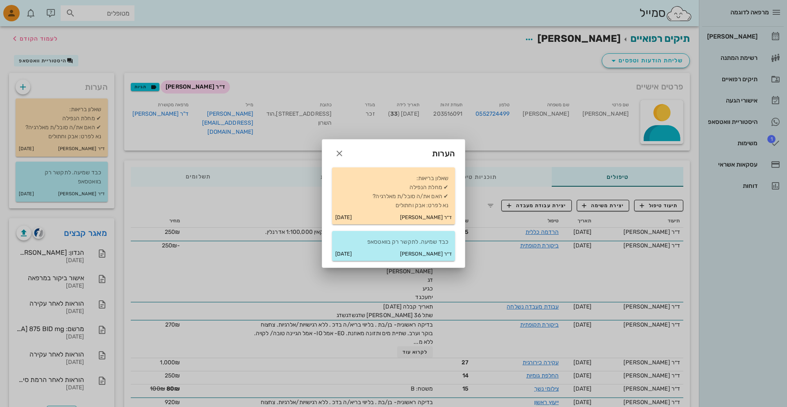
click at [392, 76] on div at bounding box center [393, 203] width 787 height 407
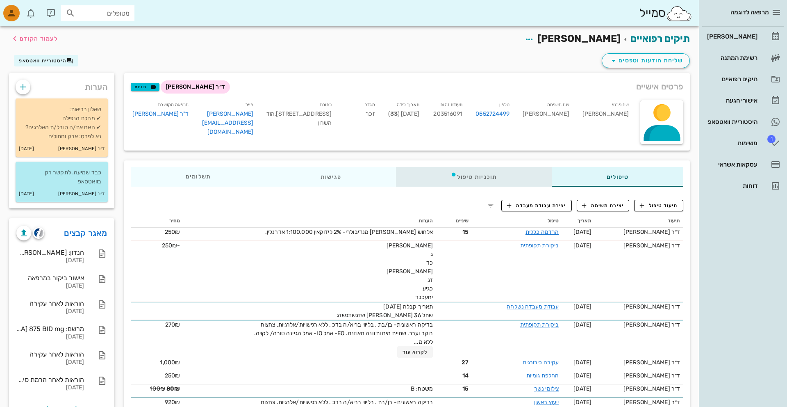
click at [497, 173] on div "תוכניות טיפול" at bounding box center [474, 177] width 156 height 20
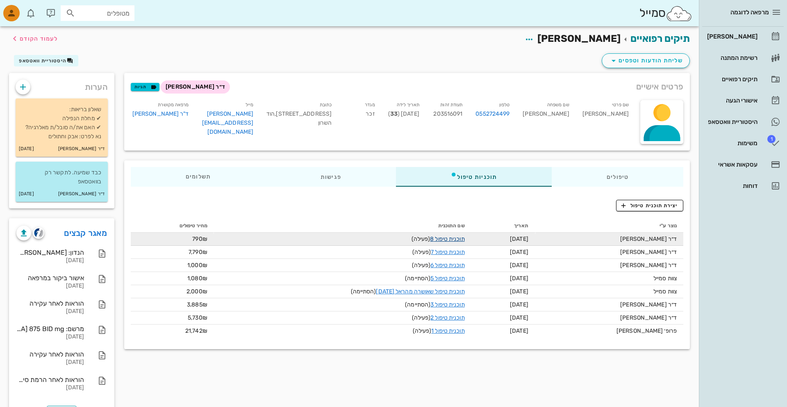
click at [452, 237] on link "תוכנית טיפול 8" at bounding box center [447, 238] width 34 height 7
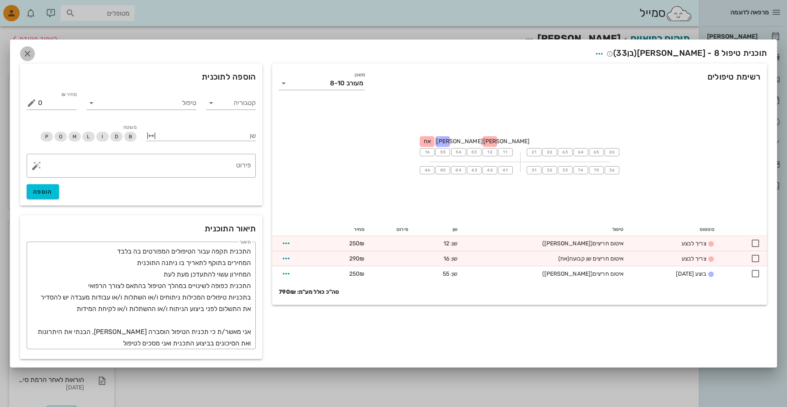
click at [29, 50] on icon "button" at bounding box center [28, 54] width 10 height 10
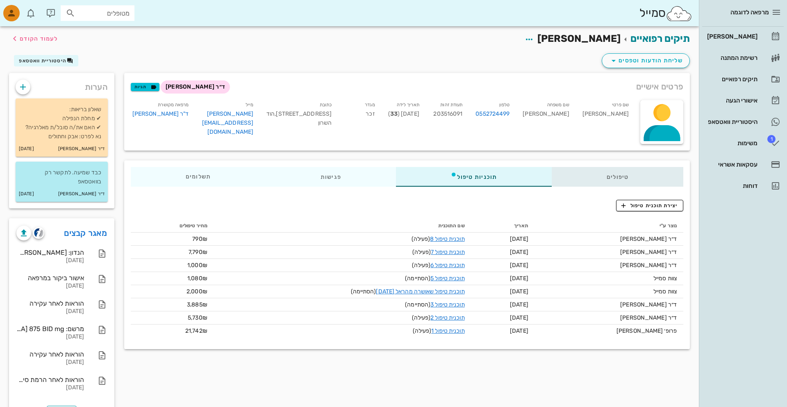
click at [572, 182] on div "טיפולים" at bounding box center [618, 177] width 132 height 20
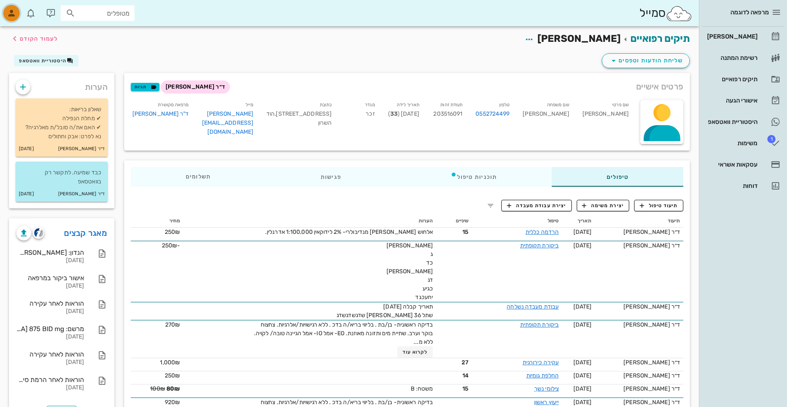
click at [2, 17] on span "button" at bounding box center [12, 13] width 20 height 16
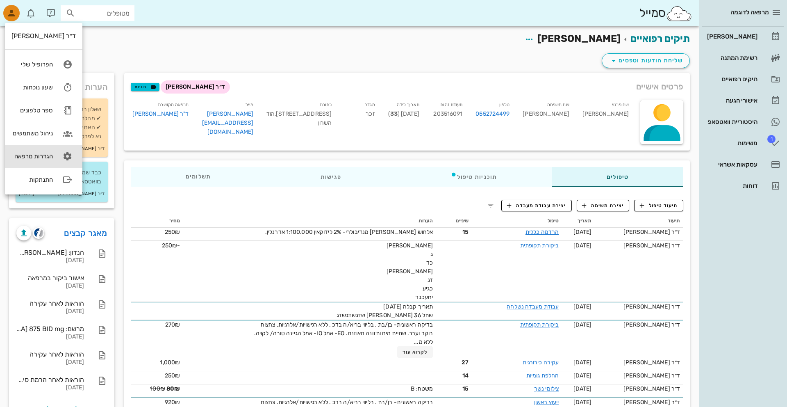
click at [39, 152] on link "הגדרות מרפאה" at bounding box center [43, 156] width 77 height 23
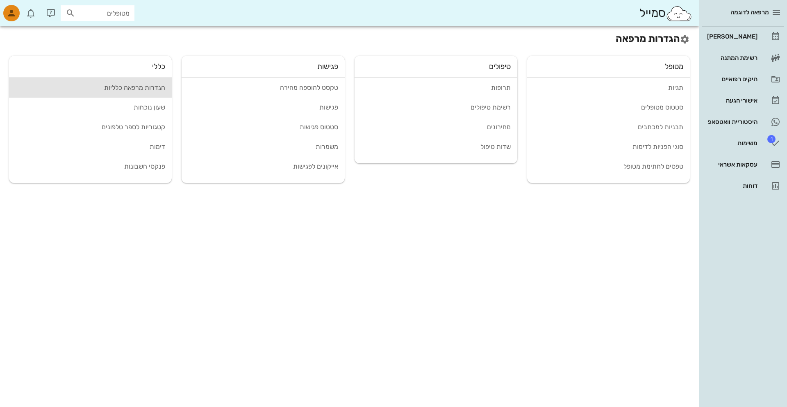
click at [157, 84] on div "הגדרות מרפאה כלליות" at bounding box center [91, 88] width 150 height 8
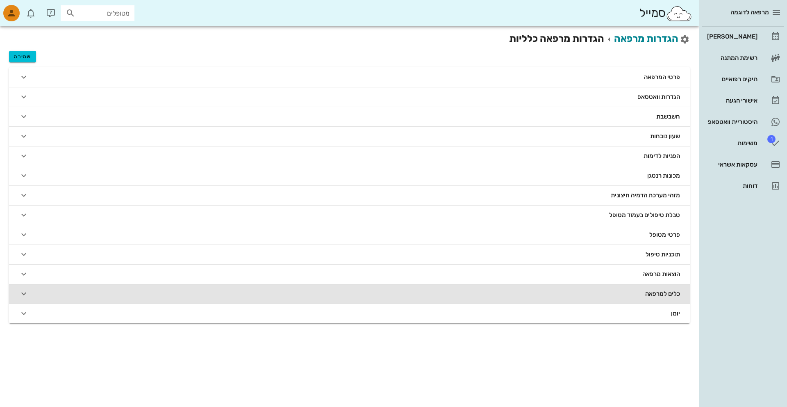
click at [413, 294] on button "כלים למרפאה" at bounding box center [349, 294] width 681 height 20
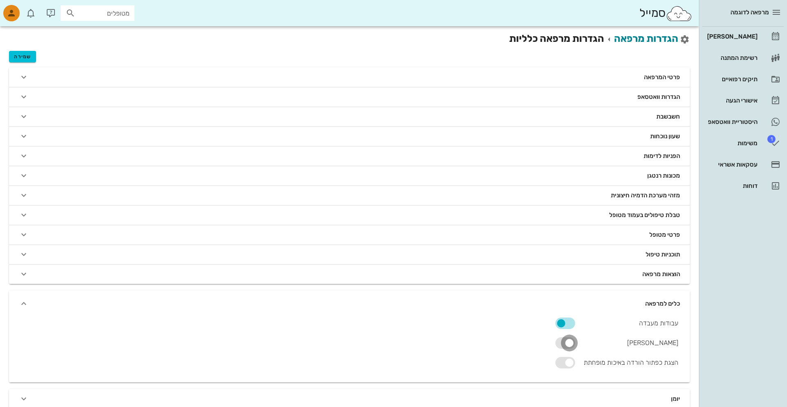
click at [568, 345] on div at bounding box center [569, 343] width 14 height 14
checkbox input "true"
click at [19, 55] on span "שמירה" at bounding box center [22, 57] width 17 height 6
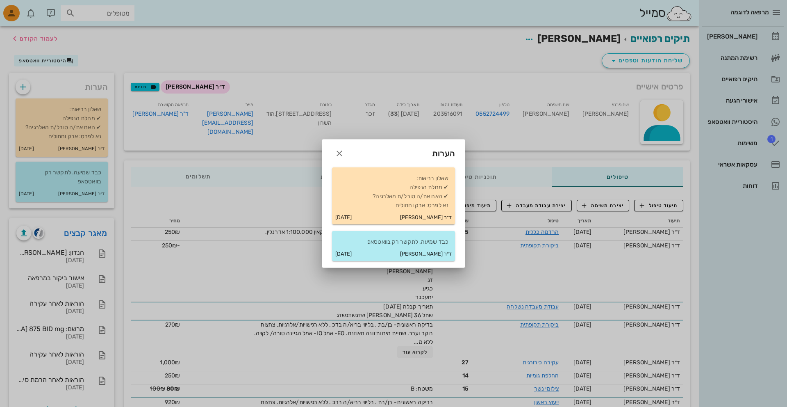
click at [79, 84] on div at bounding box center [393, 203] width 787 height 407
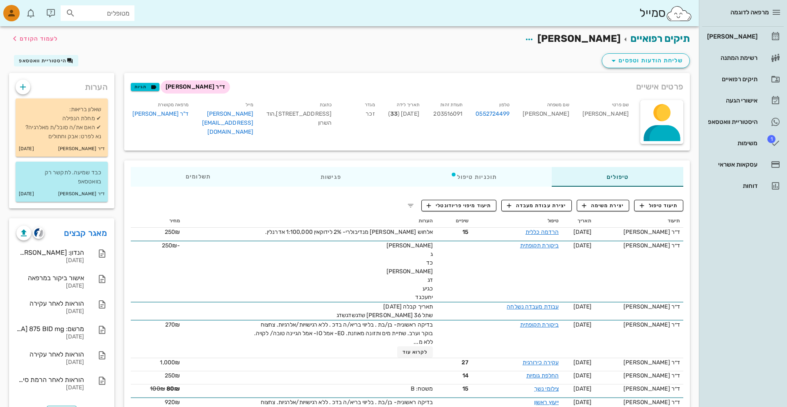
click at [104, 84] on div "הערות" at bounding box center [61, 85] width 105 height 24
click at [469, 207] on span "תיעוד מיפוי פריודונטלי" at bounding box center [459, 205] width 64 height 7
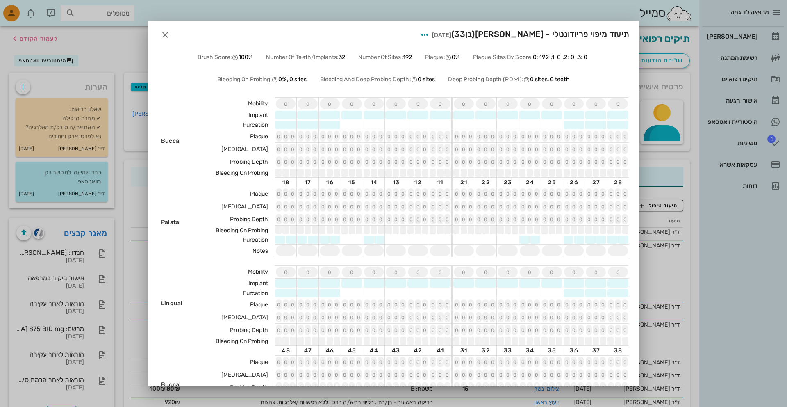
click at [155, 34] on div "תיעוד מיפוי פריודונטלי - יניב דוידי (בן 33 ) 12-10-2025" at bounding box center [393, 33] width 491 height 25
click at [166, 34] on icon "button" at bounding box center [165, 35] width 10 height 10
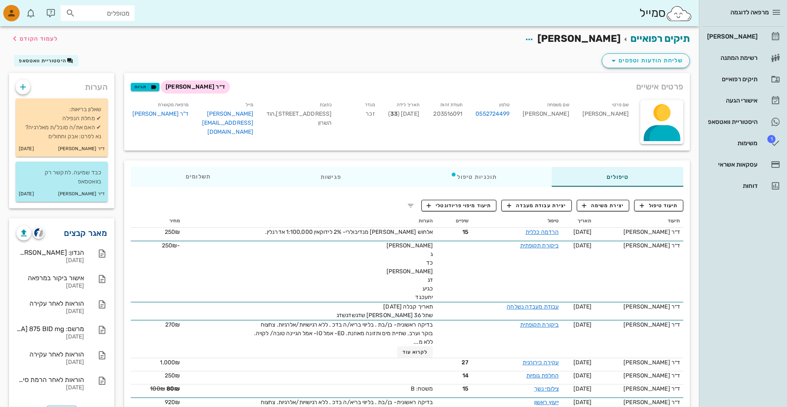
click at [93, 235] on link "מאגר קבצים" at bounding box center [85, 232] width 43 height 13
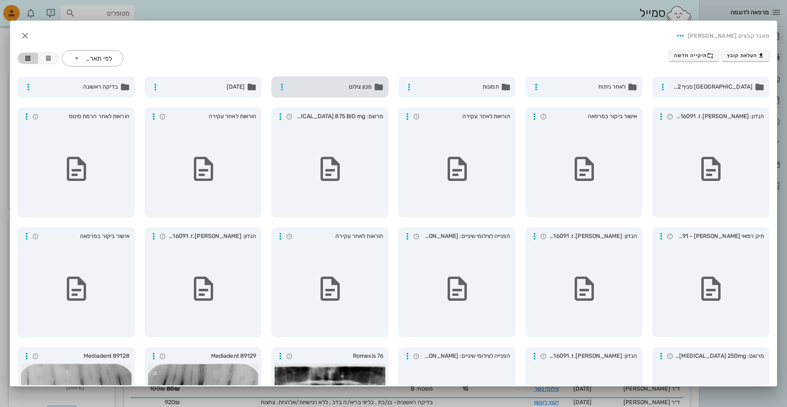
click at [347, 91] on span "מכון צילום" at bounding box center [331, 86] width 82 height 9
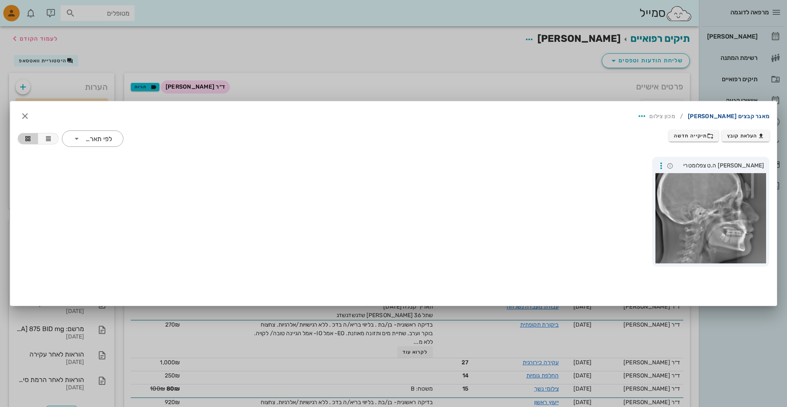
click at [731, 116] on link "מאגר קבצים [PERSON_NAME]" at bounding box center [729, 116] width 82 height 13
